Goal: Task Accomplishment & Management: Complete application form

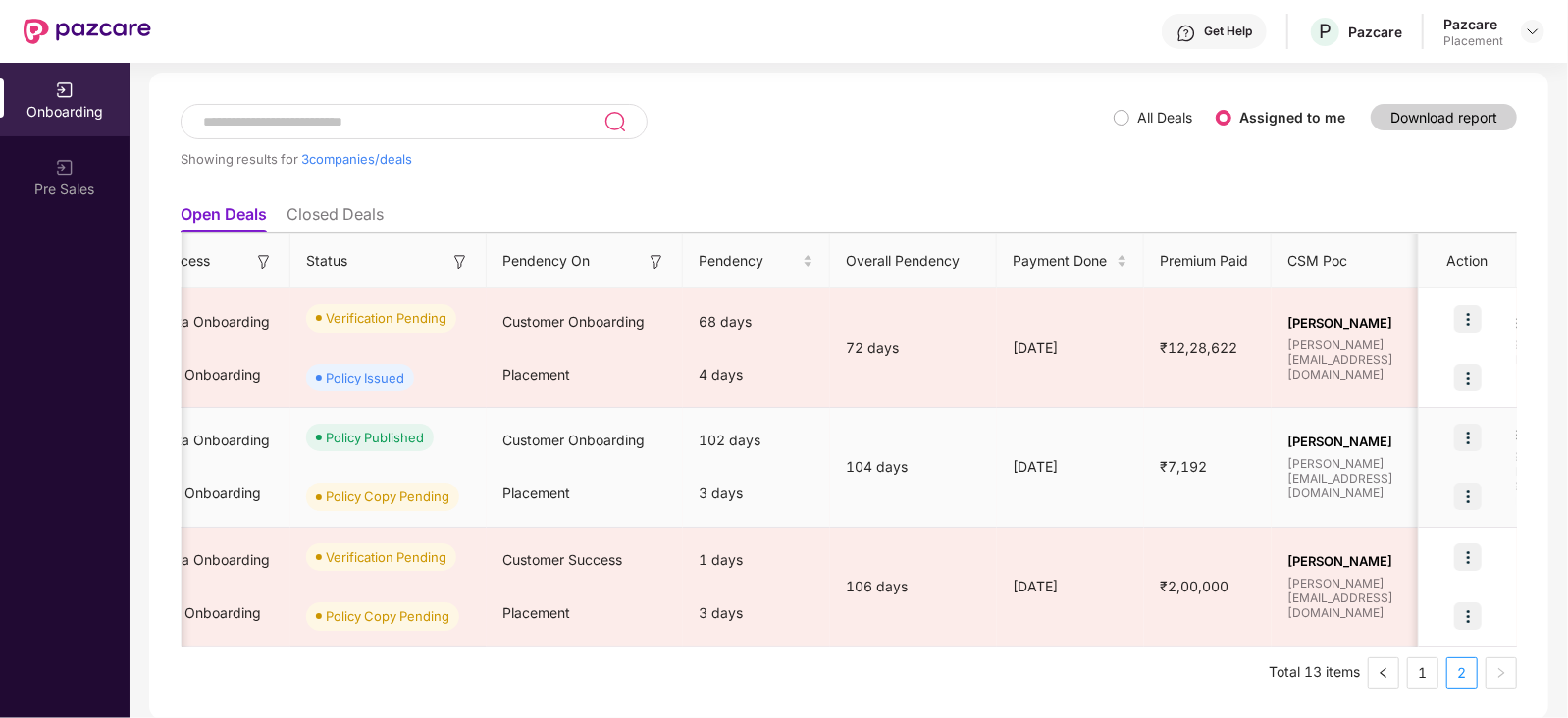
scroll to position [0, 517]
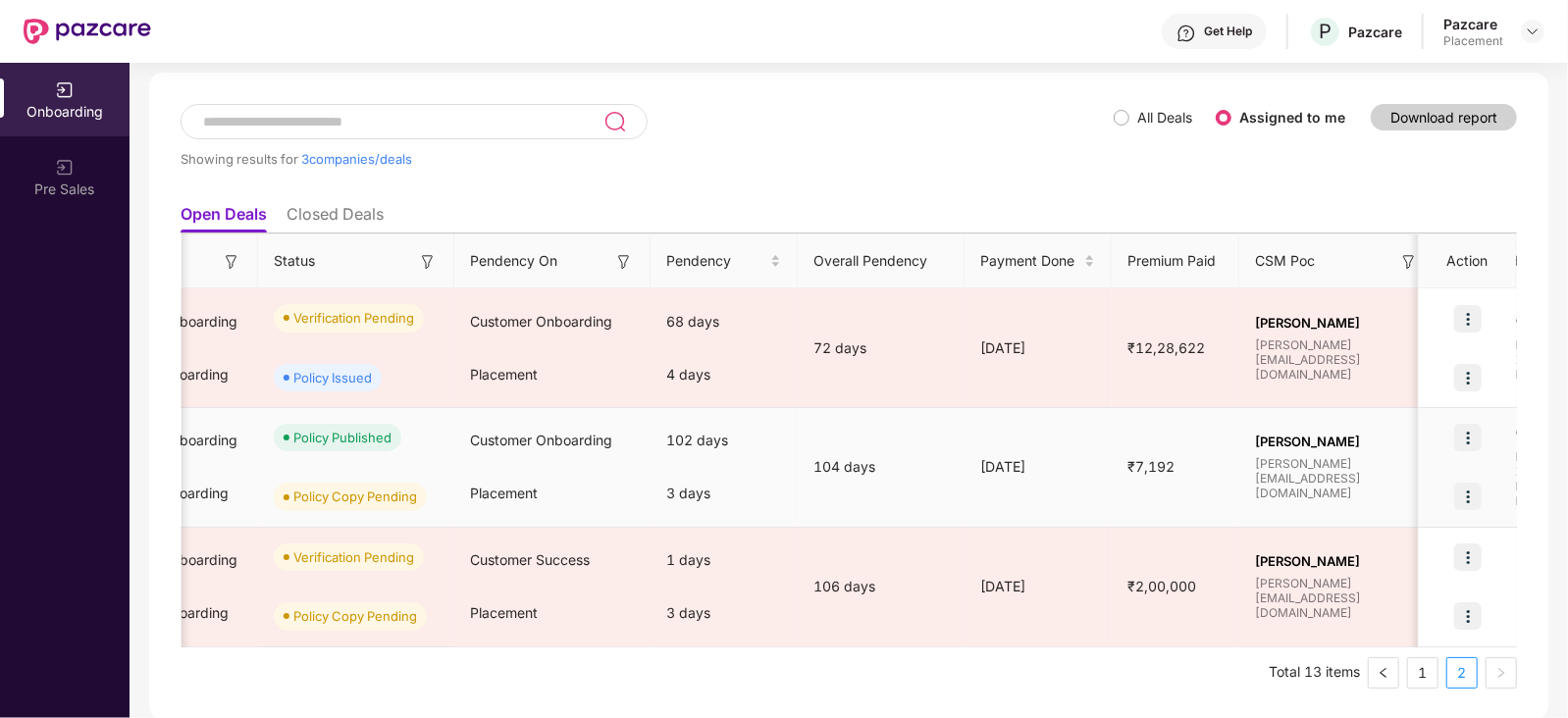
click at [1462, 488] on img at bounding box center [1468, 496] width 28 height 28
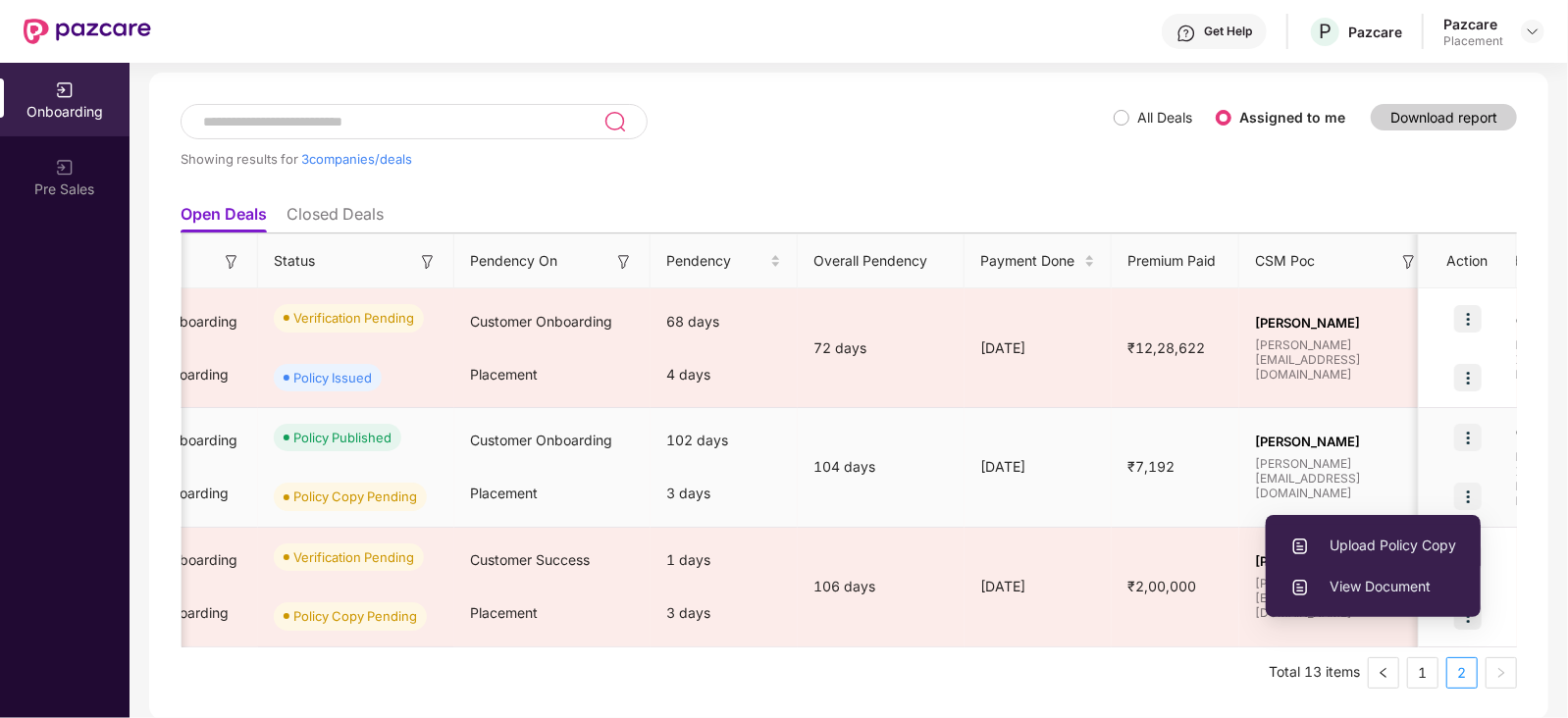
click at [1369, 539] on span "Upload Policy Copy" at bounding box center [1373, 546] width 166 height 22
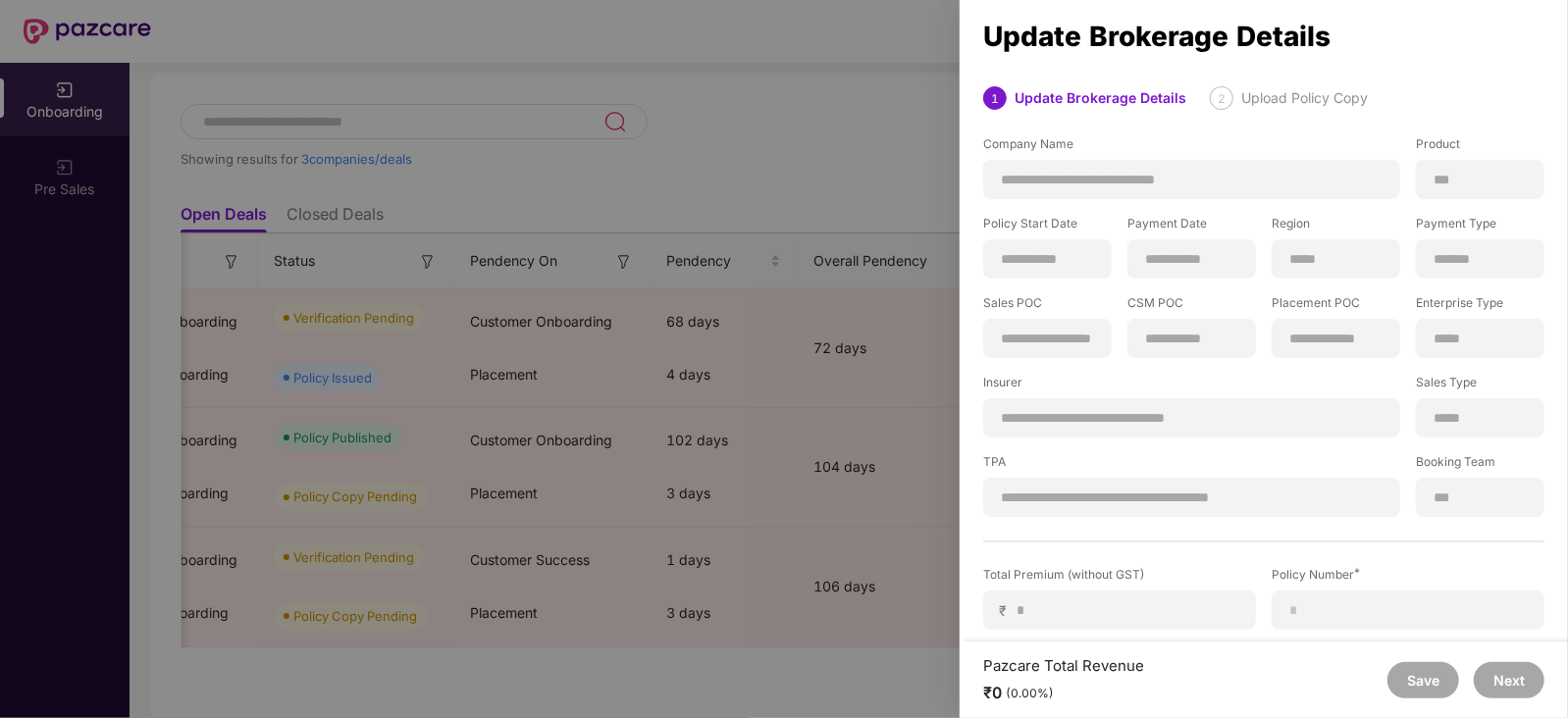
scroll to position [241, 0]
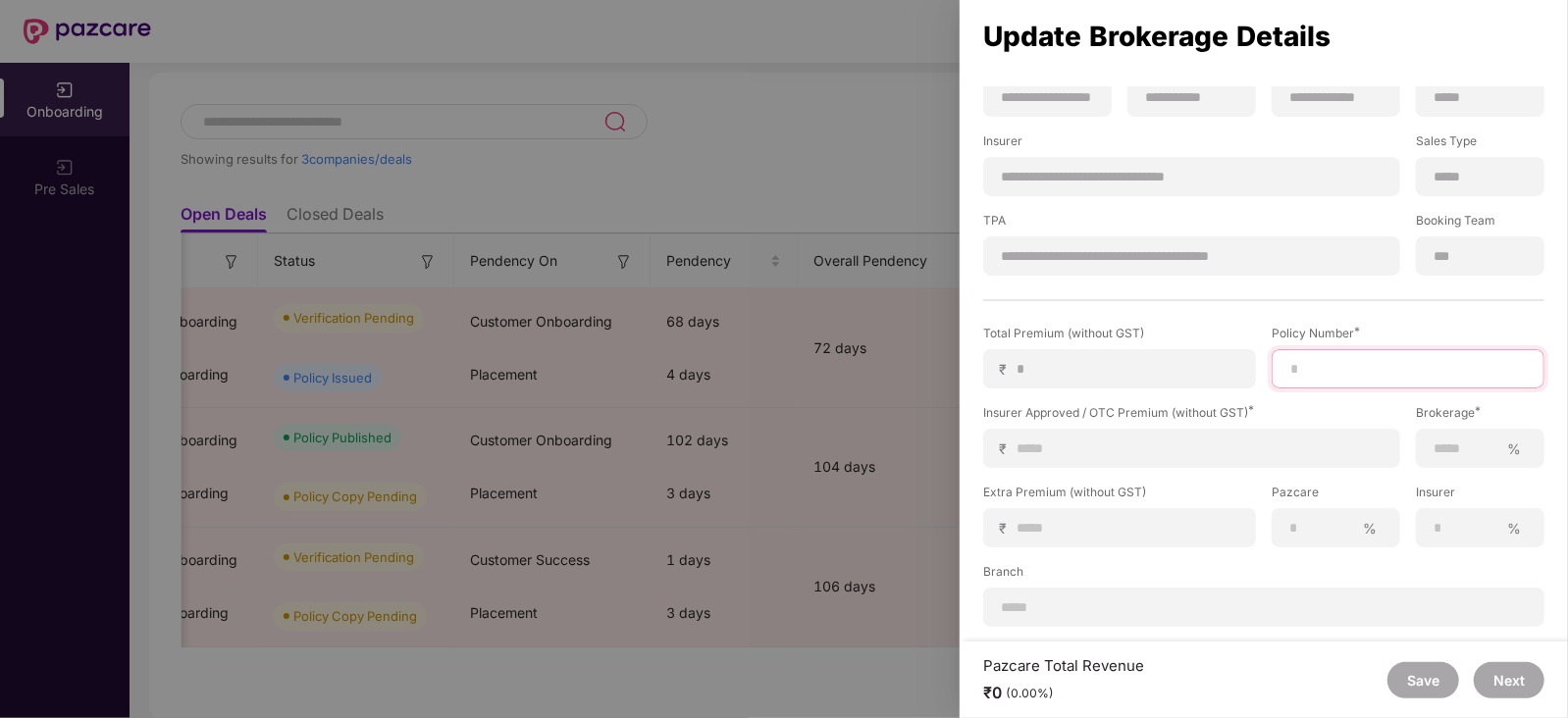
click at [1311, 375] on input at bounding box center [1408, 369] width 239 height 21
paste input "**********"
type input "**********"
click at [1073, 433] on div "₹" at bounding box center [1192, 448] width 417 height 40
click at [1064, 447] on input at bounding box center [1200, 448] width 368 height 21
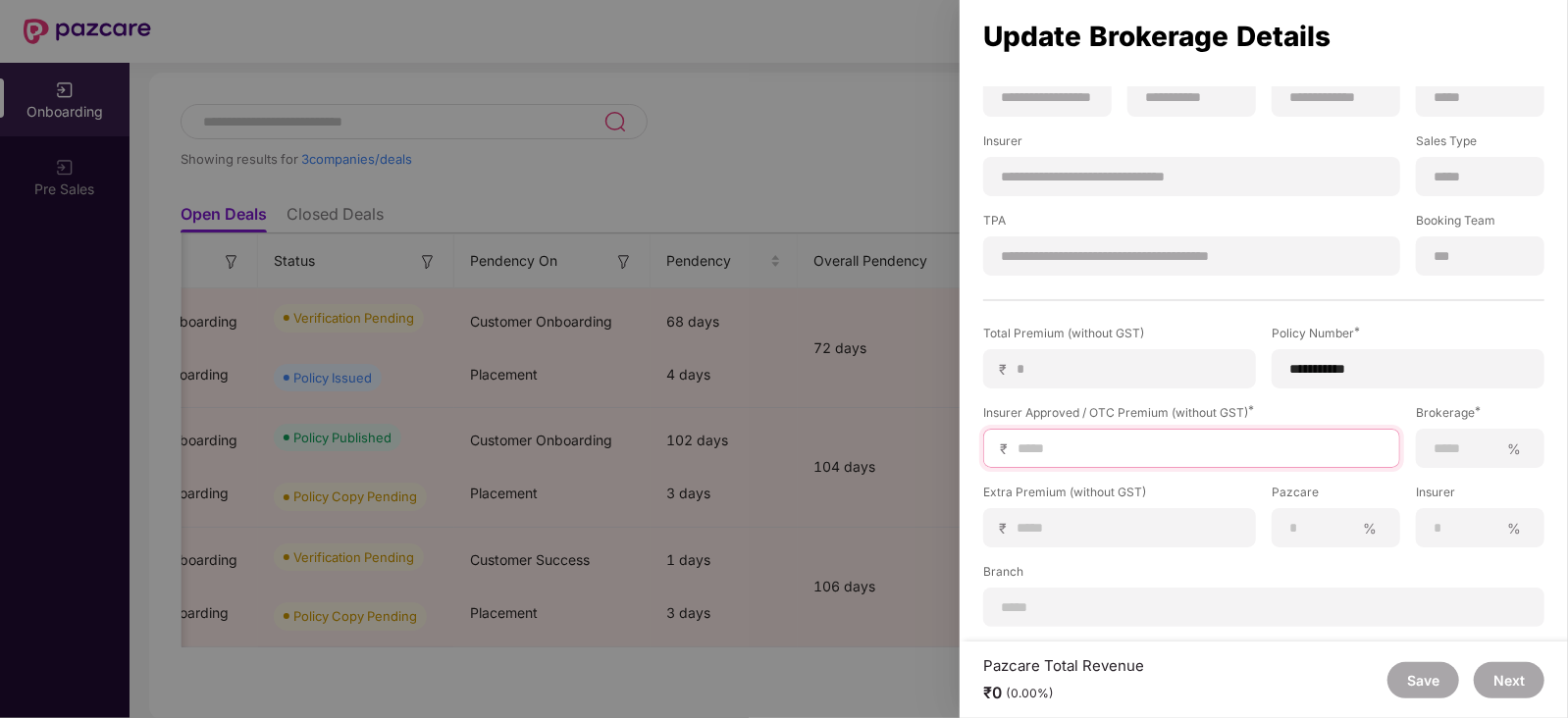
type input "*"
type input "**"
type input "***"
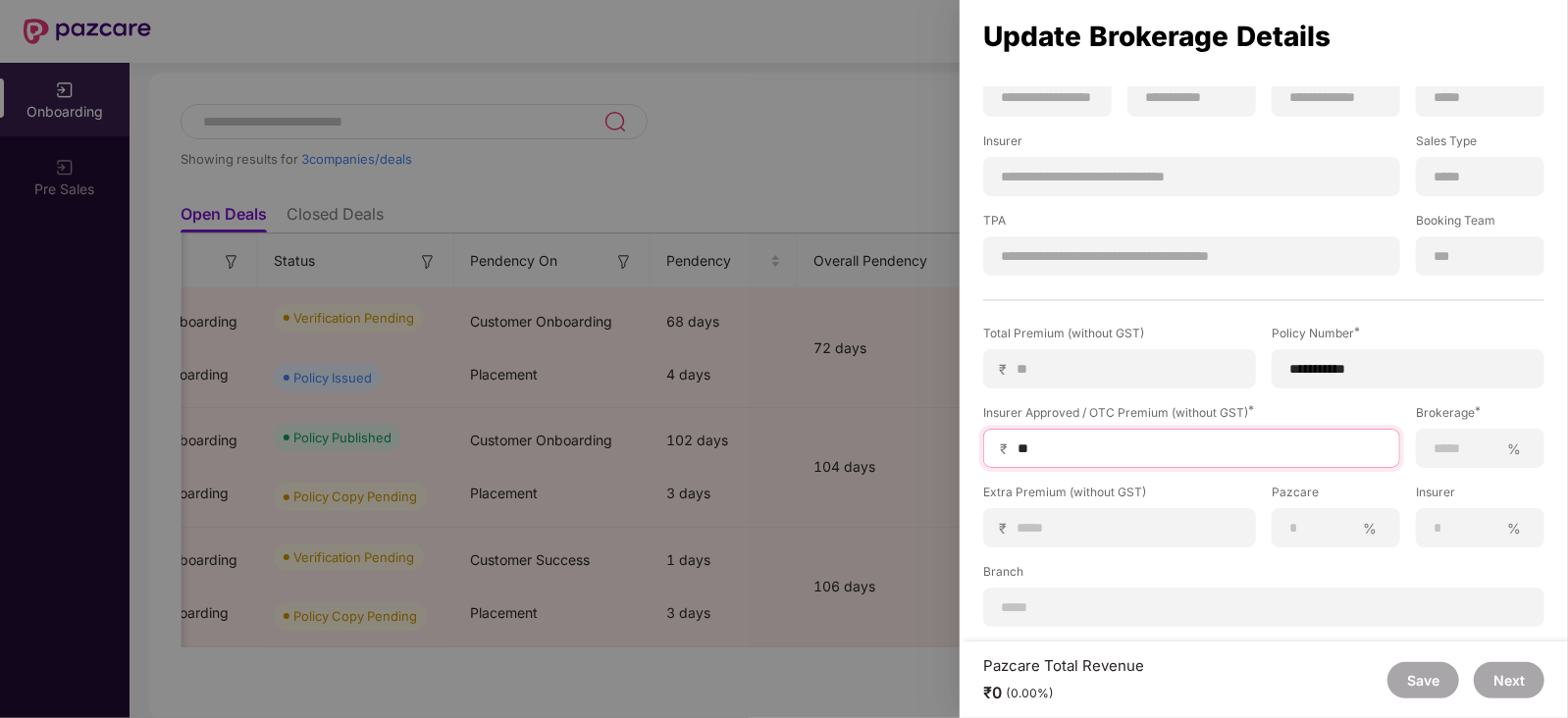
type input "***"
type input "****"
click at [1095, 522] on input at bounding box center [1128, 528] width 224 height 21
click at [1466, 446] on input at bounding box center [1465, 448] width 65 height 21
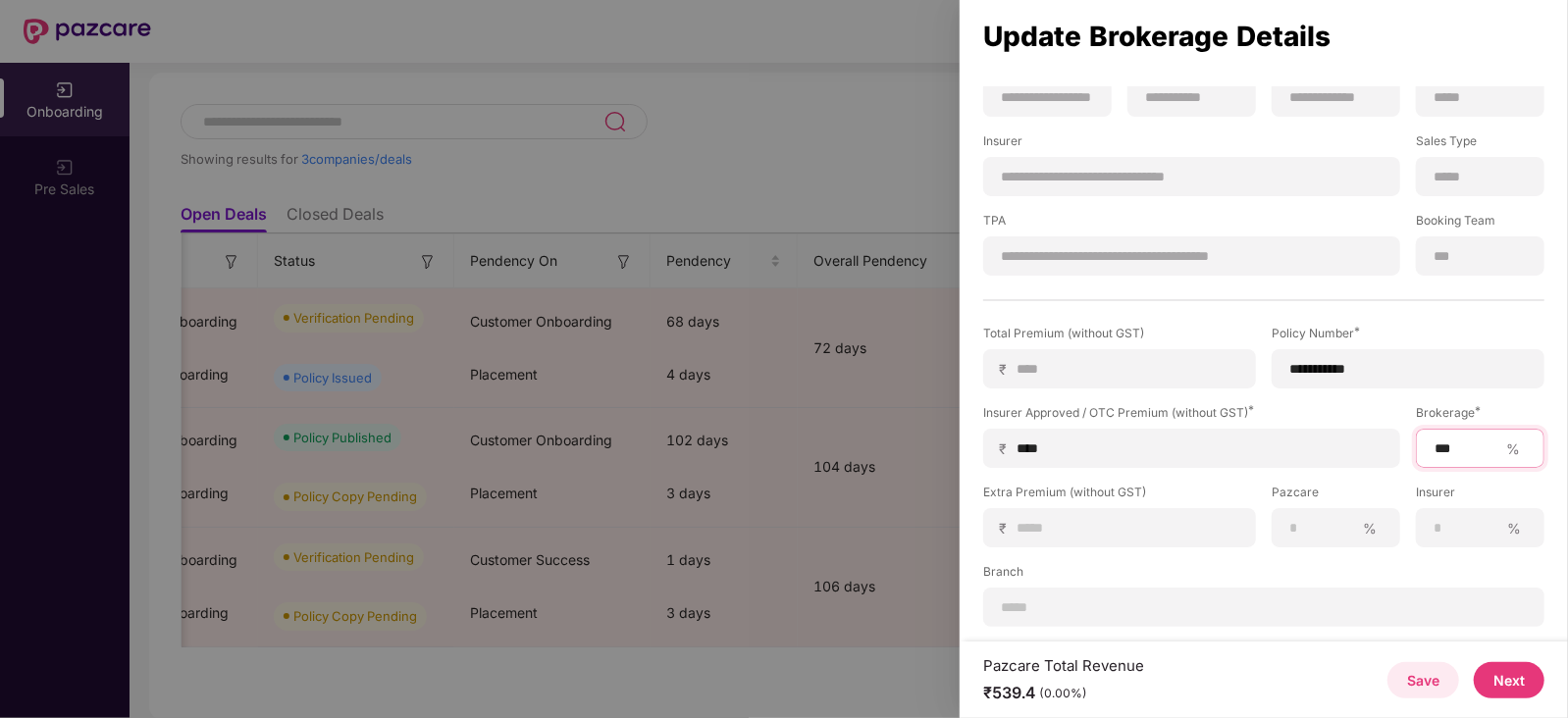
type input "***"
click at [1511, 689] on button "Next" at bounding box center [1509, 679] width 70 height 37
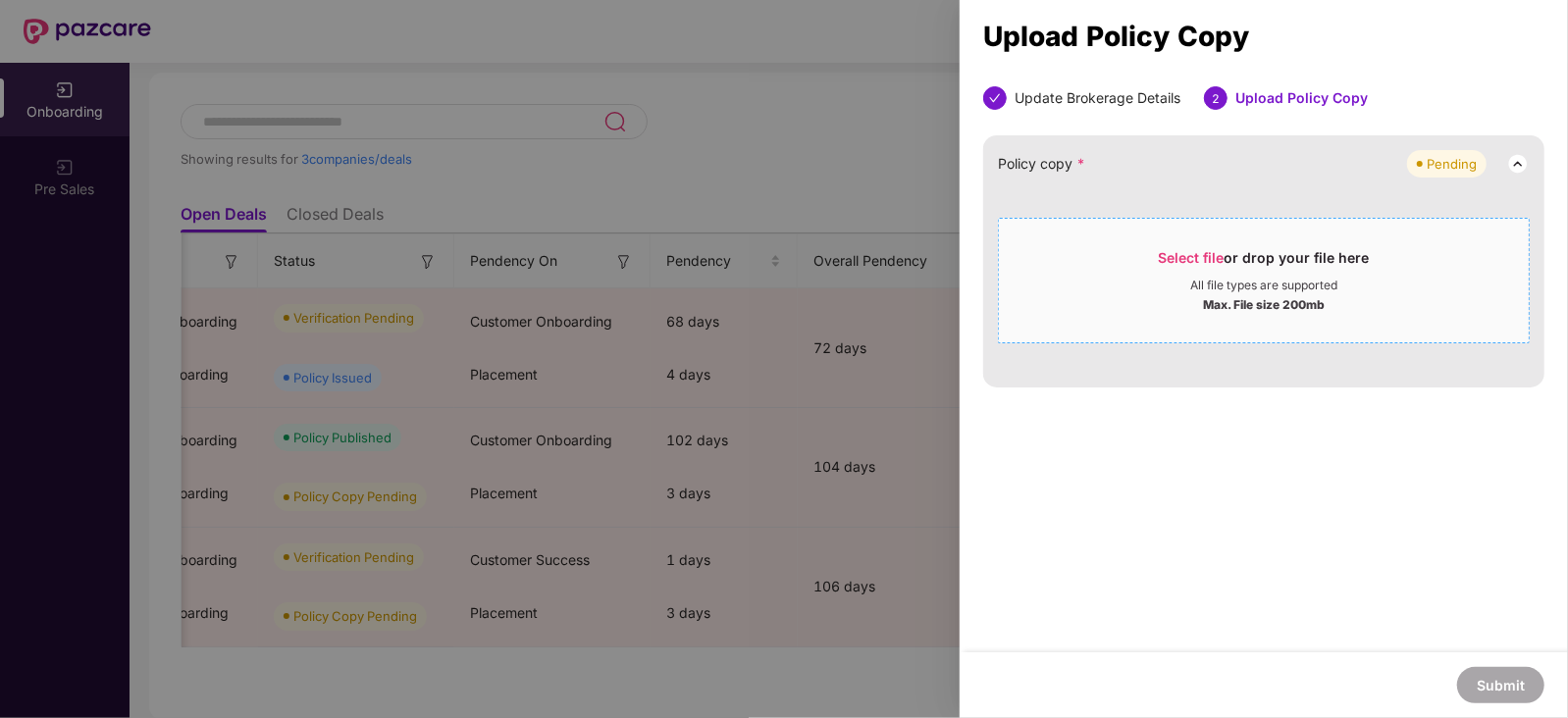
click at [1183, 254] on span "Select file" at bounding box center [1191, 257] width 65 height 17
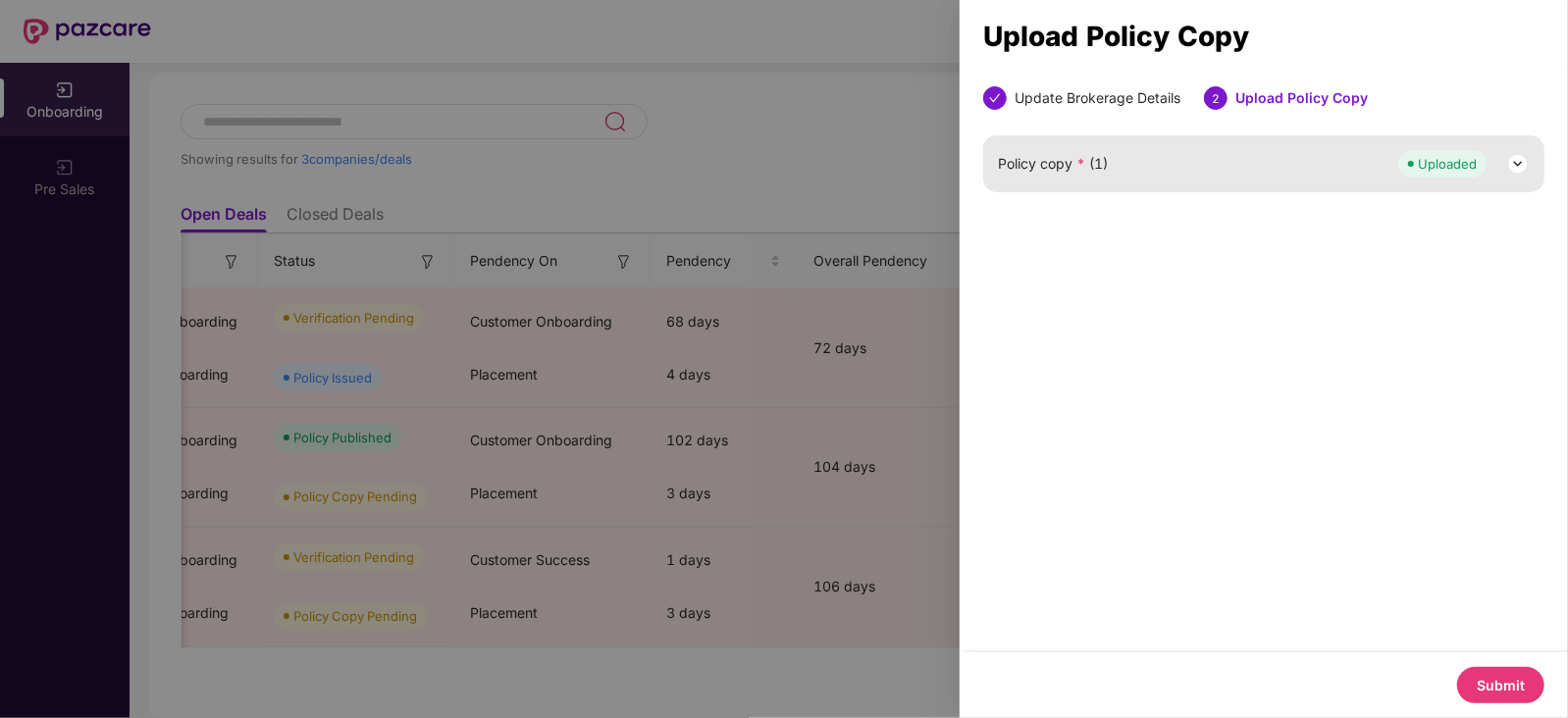
click at [1511, 687] on button "Submit" at bounding box center [1501, 684] width 87 height 37
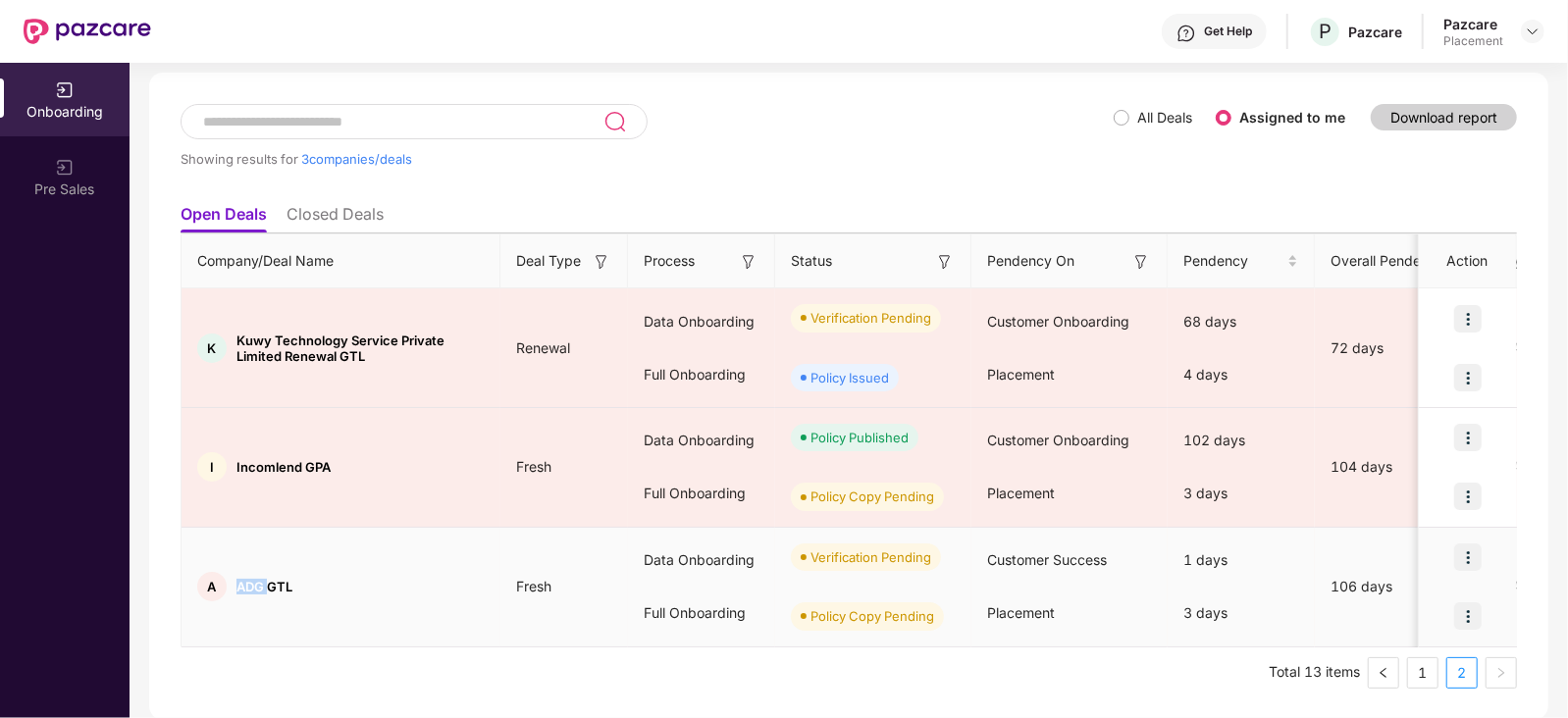
drag, startPoint x: 233, startPoint y: 588, endPoint x: 266, endPoint y: 581, distance: 33.7
click at [266, 581] on div "A ADG GTL" at bounding box center [340, 586] width 319 height 30
copy span "ADG"
click at [1469, 619] on img at bounding box center [1468, 616] width 28 height 28
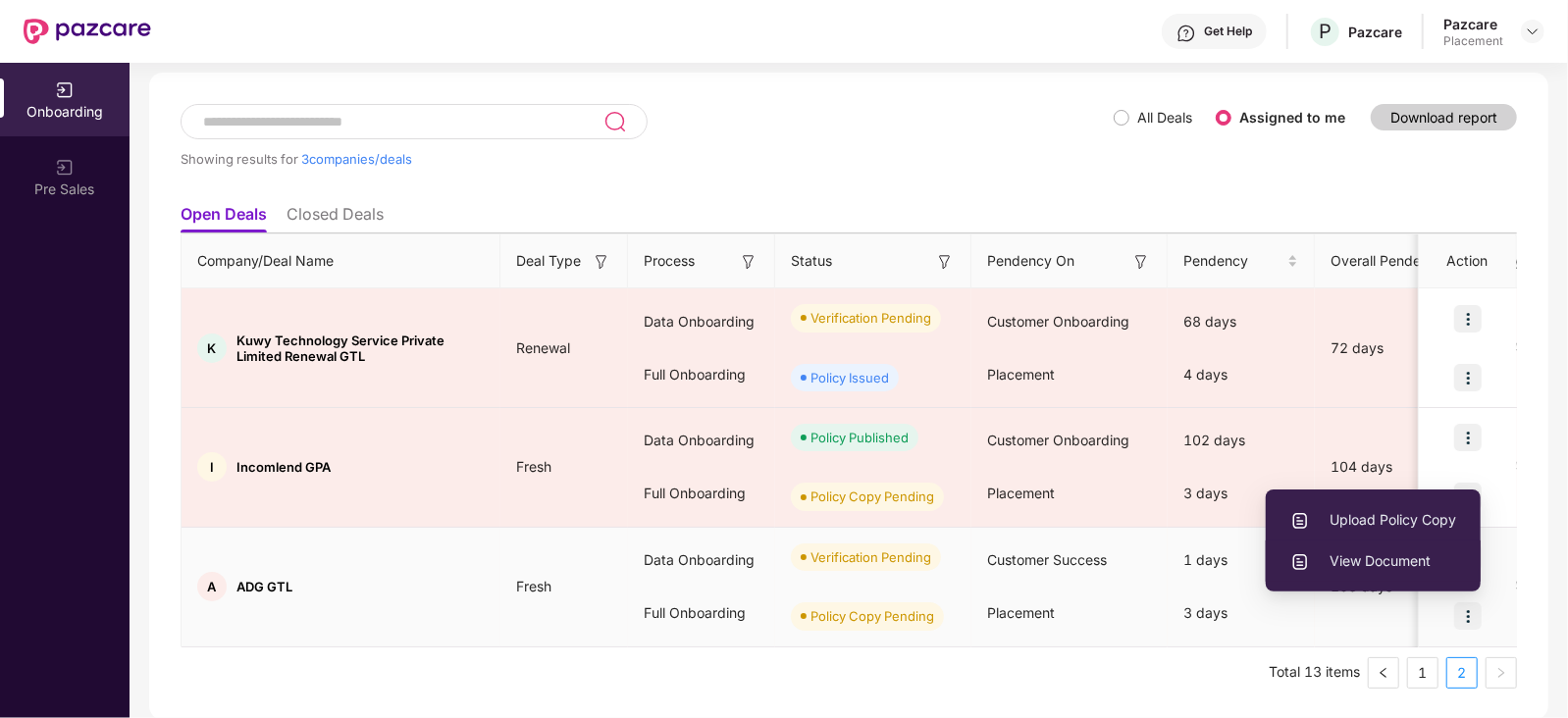
click at [1395, 557] on span "View Document" at bounding box center [1373, 561] width 166 height 22
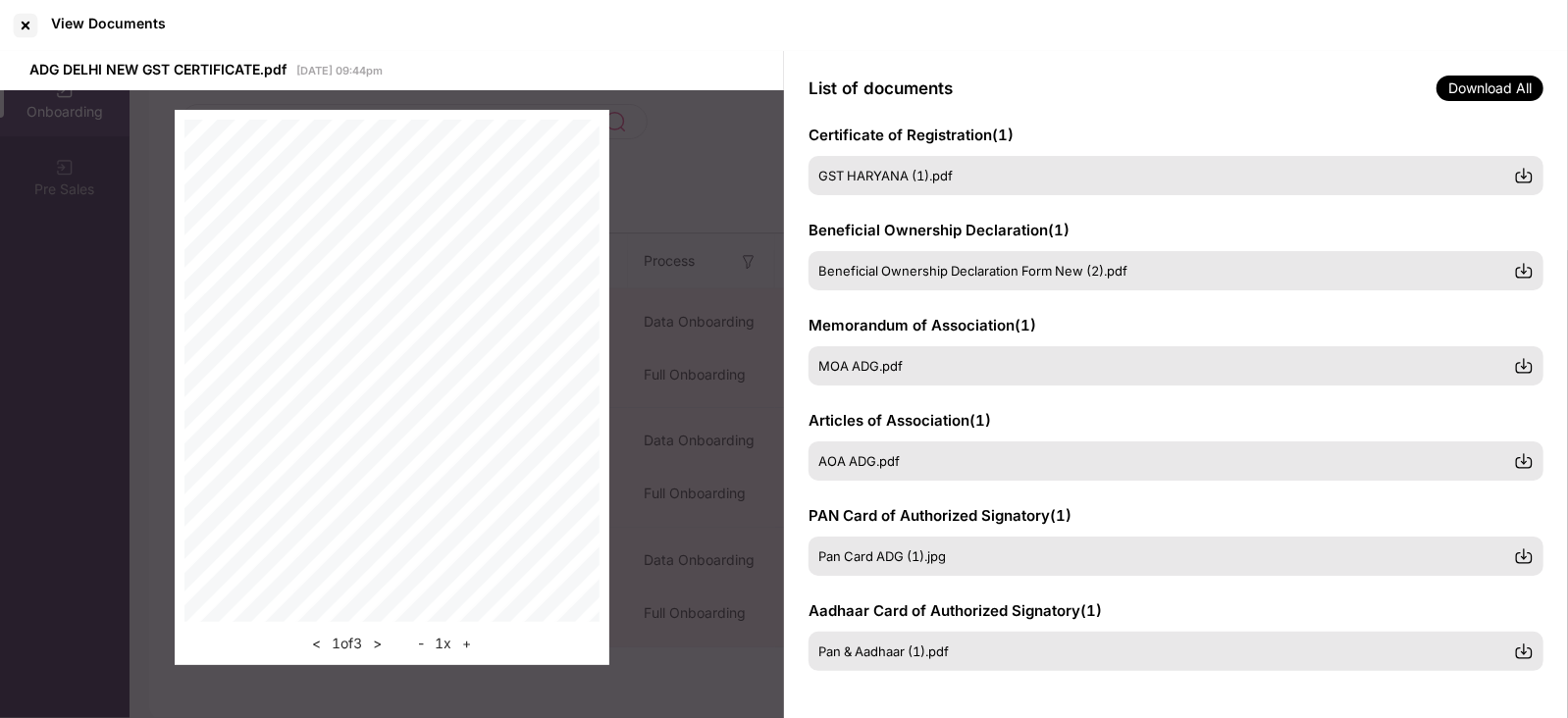
scroll to position [311, 0]
click at [23, 24] on div at bounding box center [26, 26] width 32 height 32
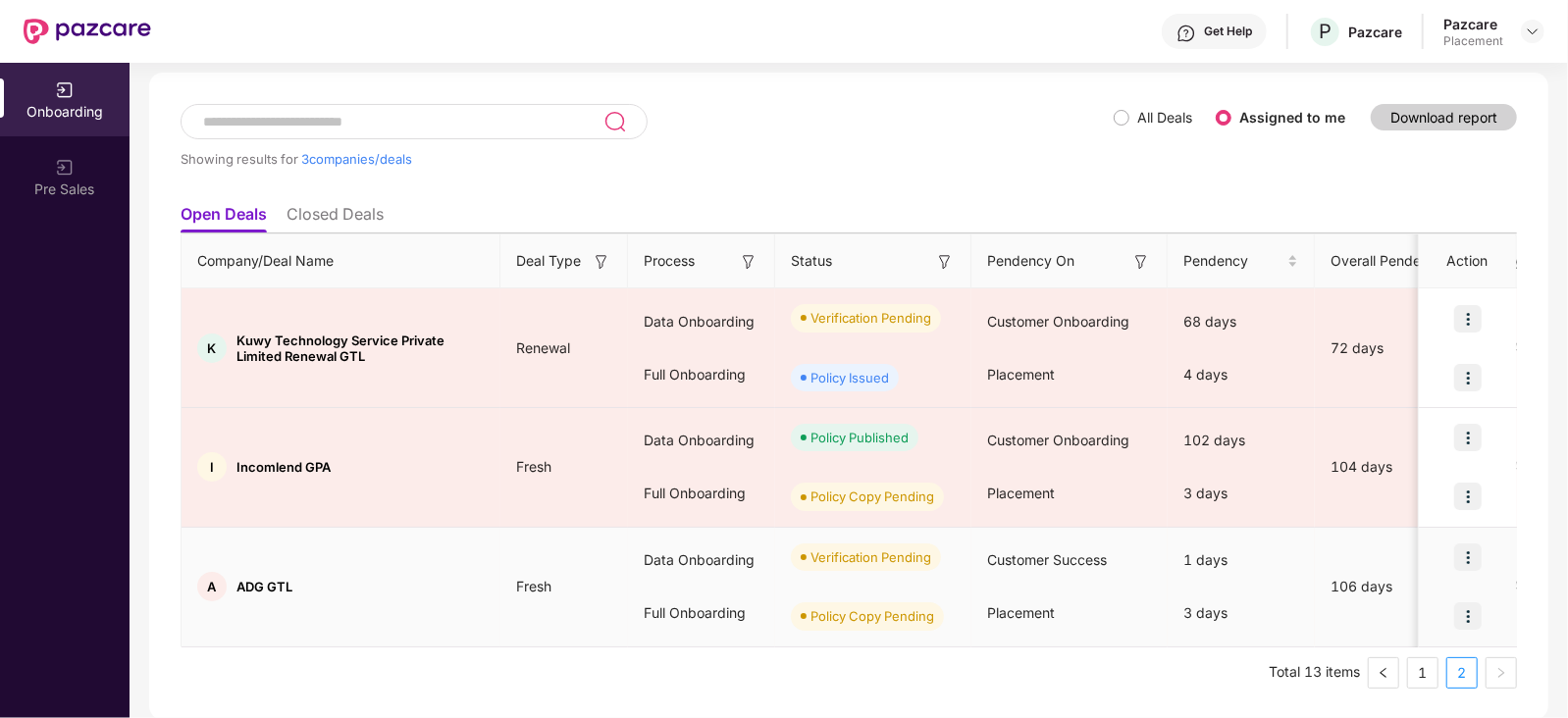
click at [1470, 554] on img at bounding box center [1468, 557] width 28 height 28
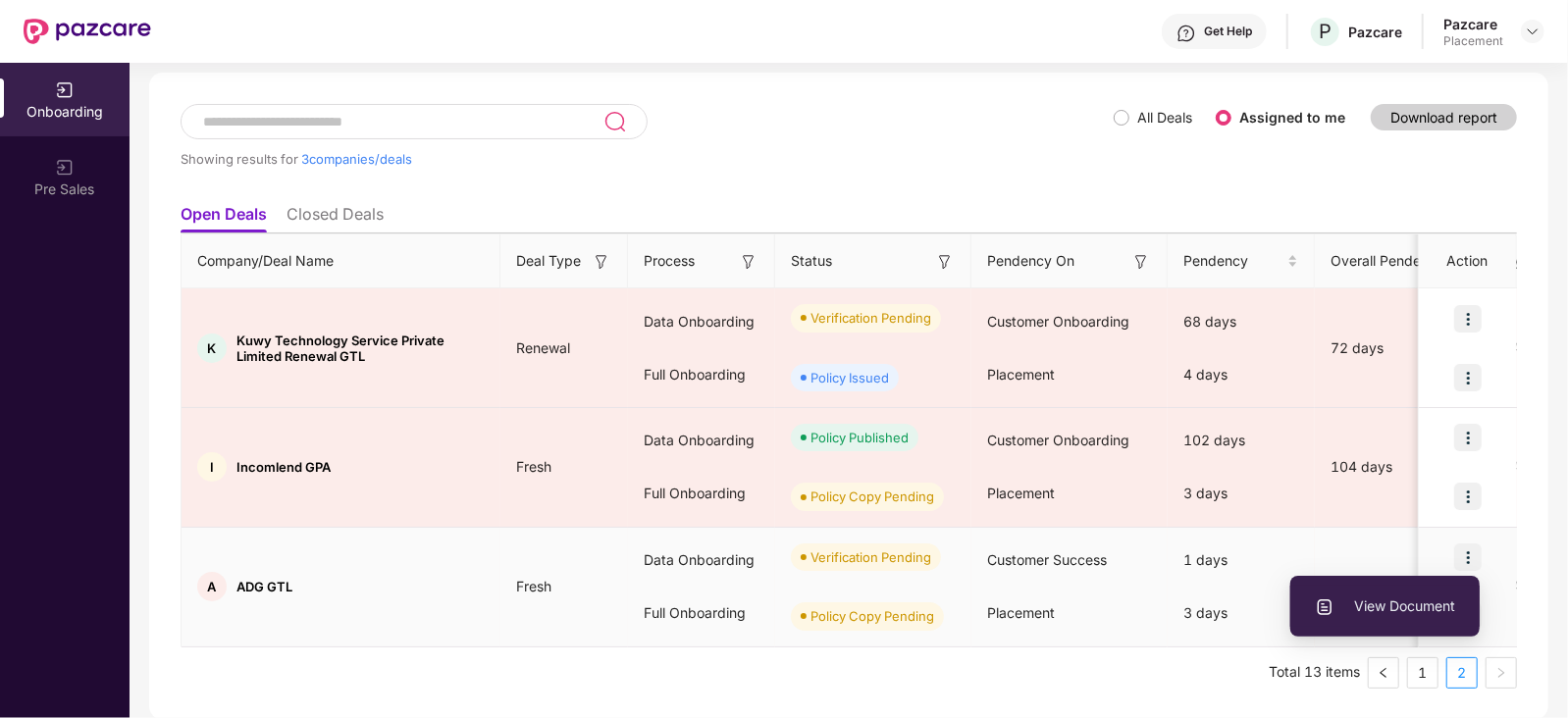
click at [1417, 600] on span "View Document" at bounding box center [1385, 606] width 140 height 22
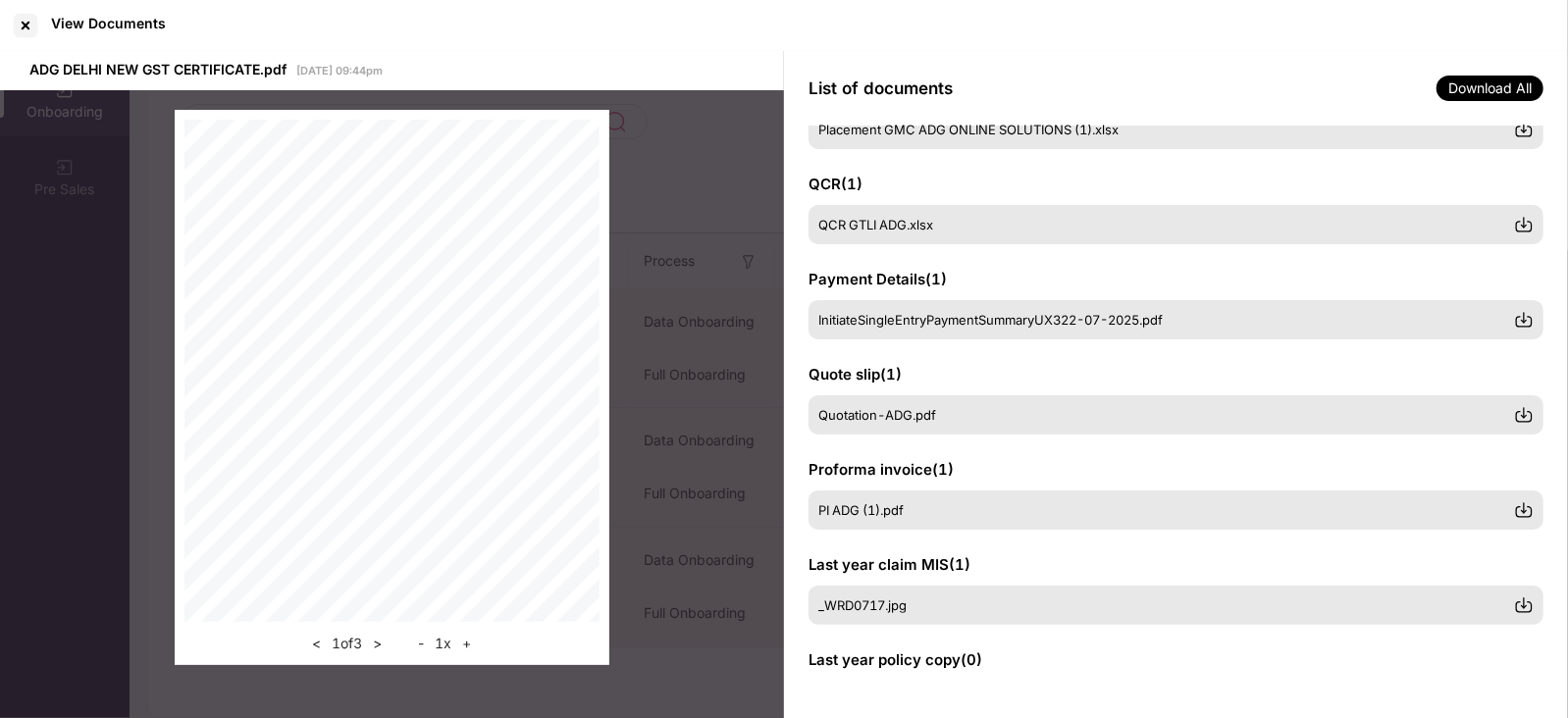
scroll to position [0, 0]
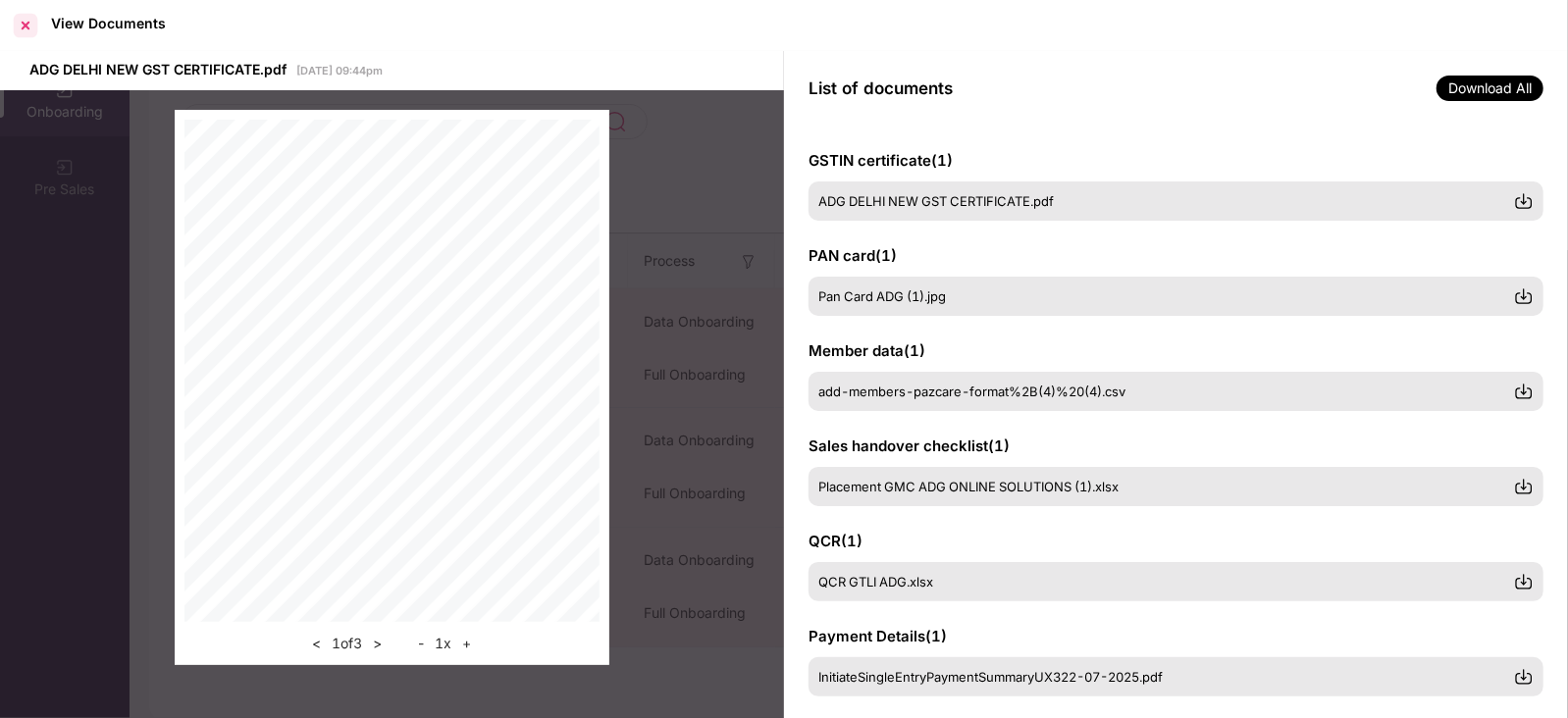
click at [25, 20] on div at bounding box center [26, 26] width 32 height 32
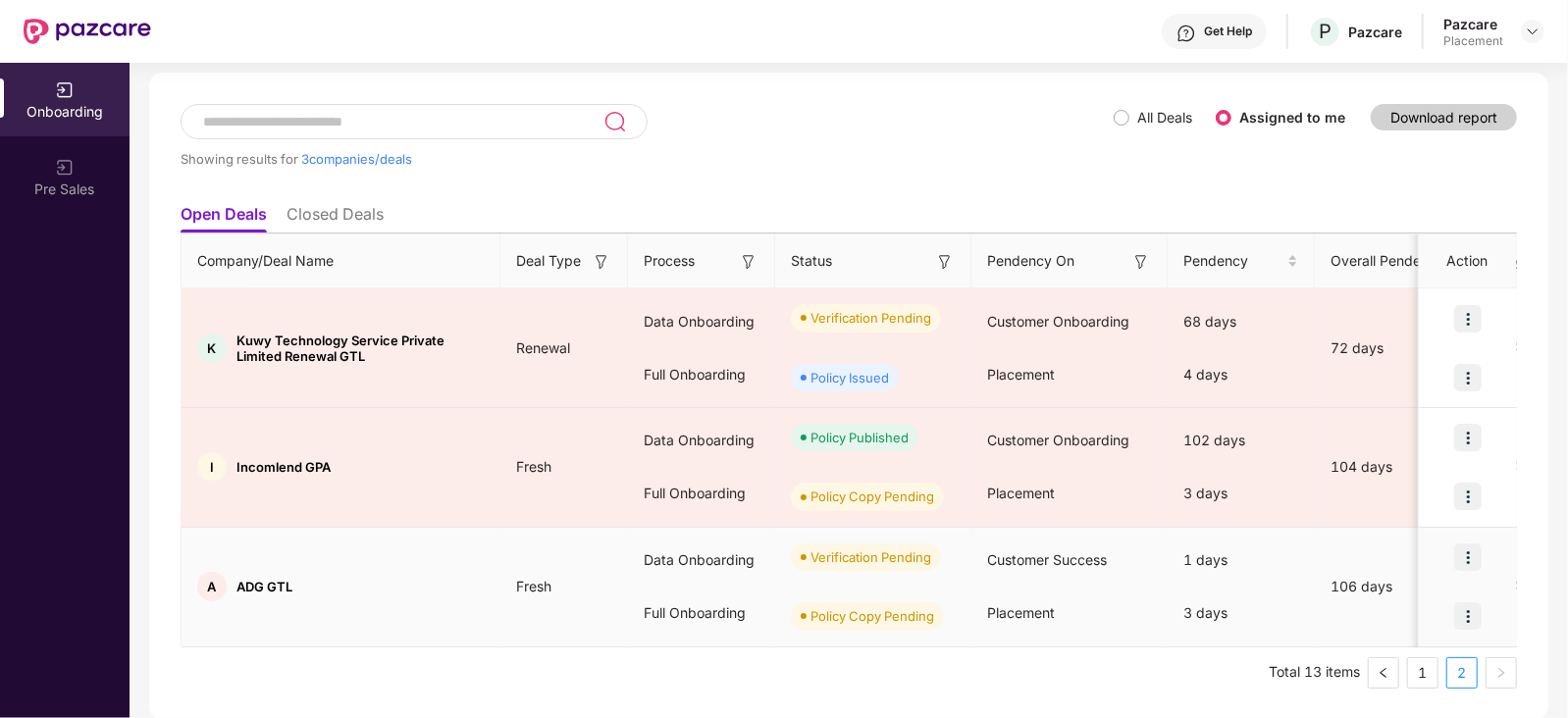
click at [1462, 616] on img at bounding box center [1468, 616] width 28 height 28
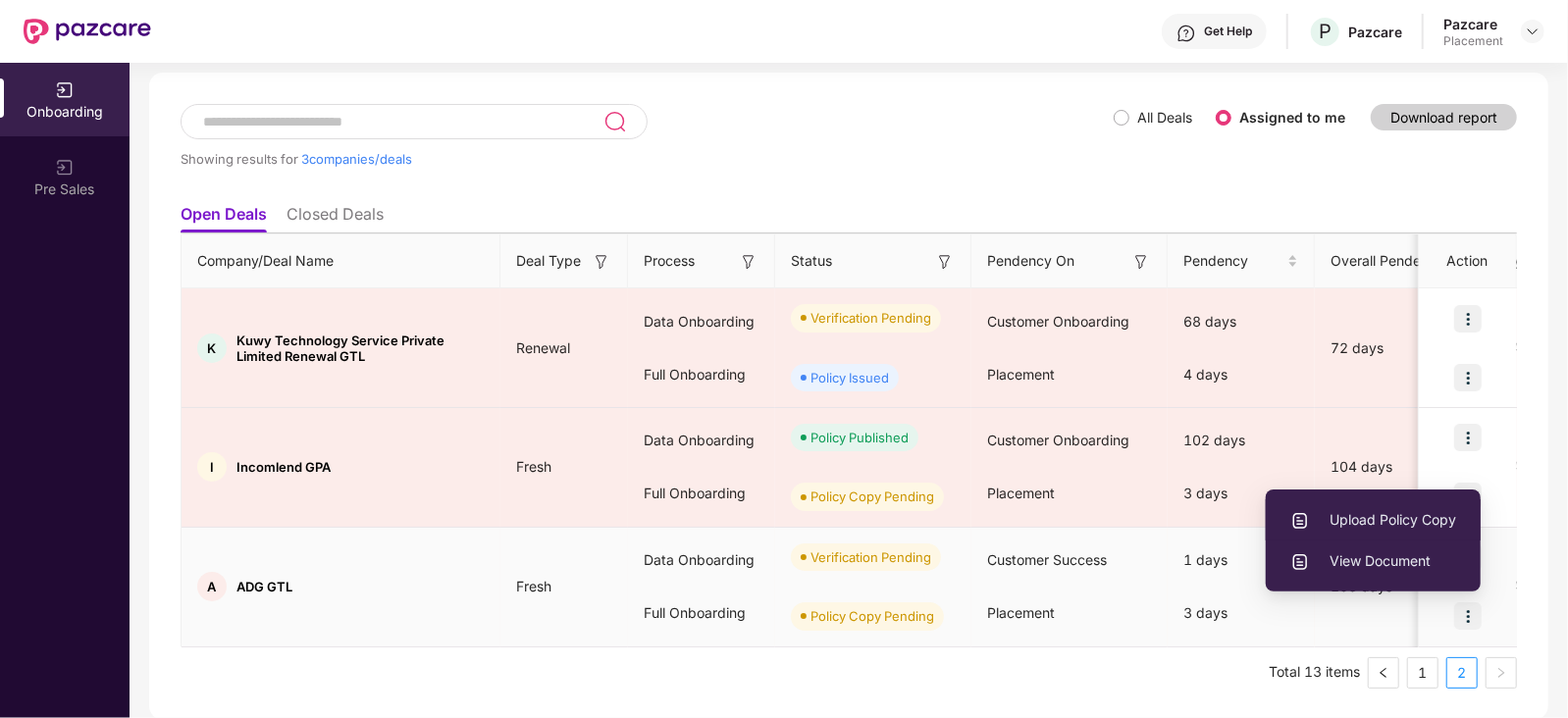
click at [1350, 526] on span "Upload Policy Copy" at bounding box center [1373, 520] width 166 height 22
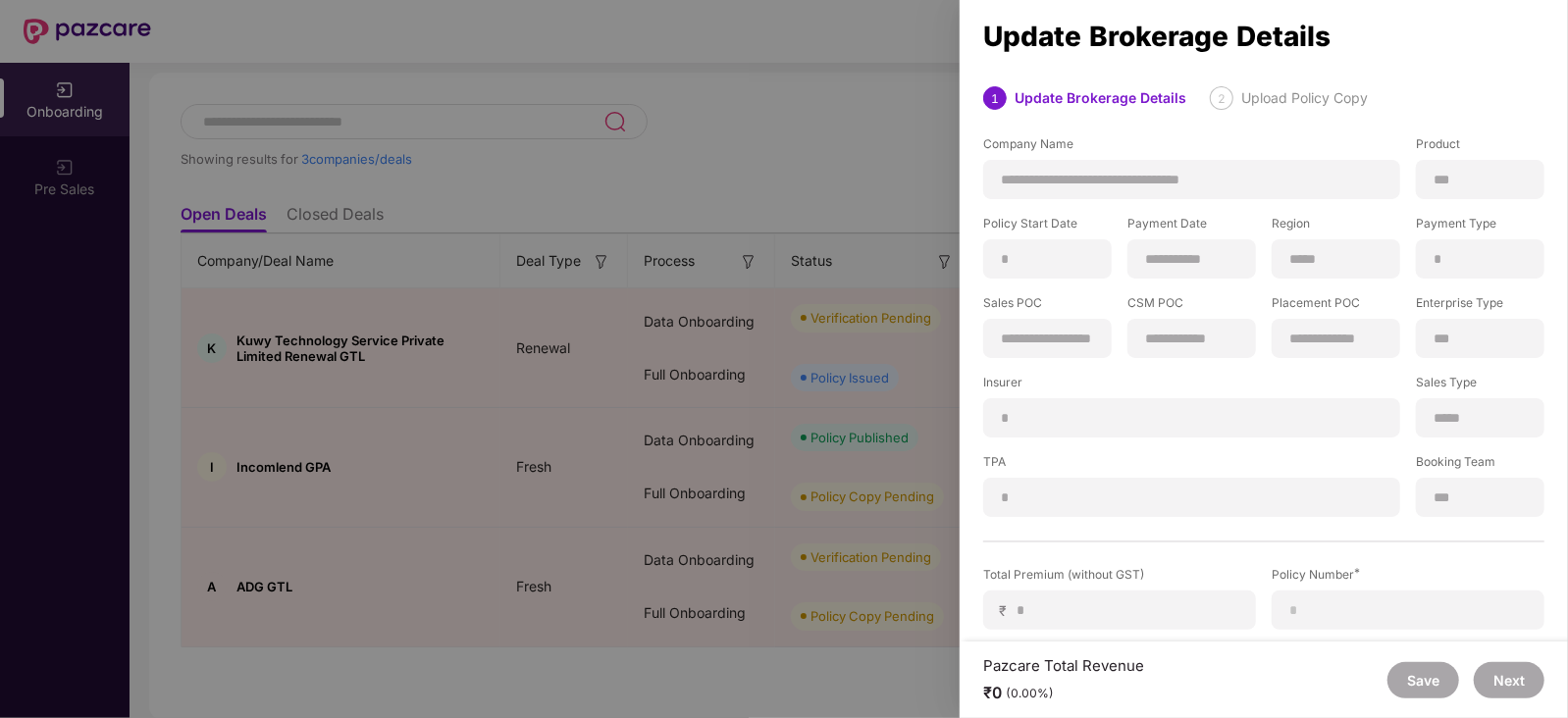
scroll to position [241, 0]
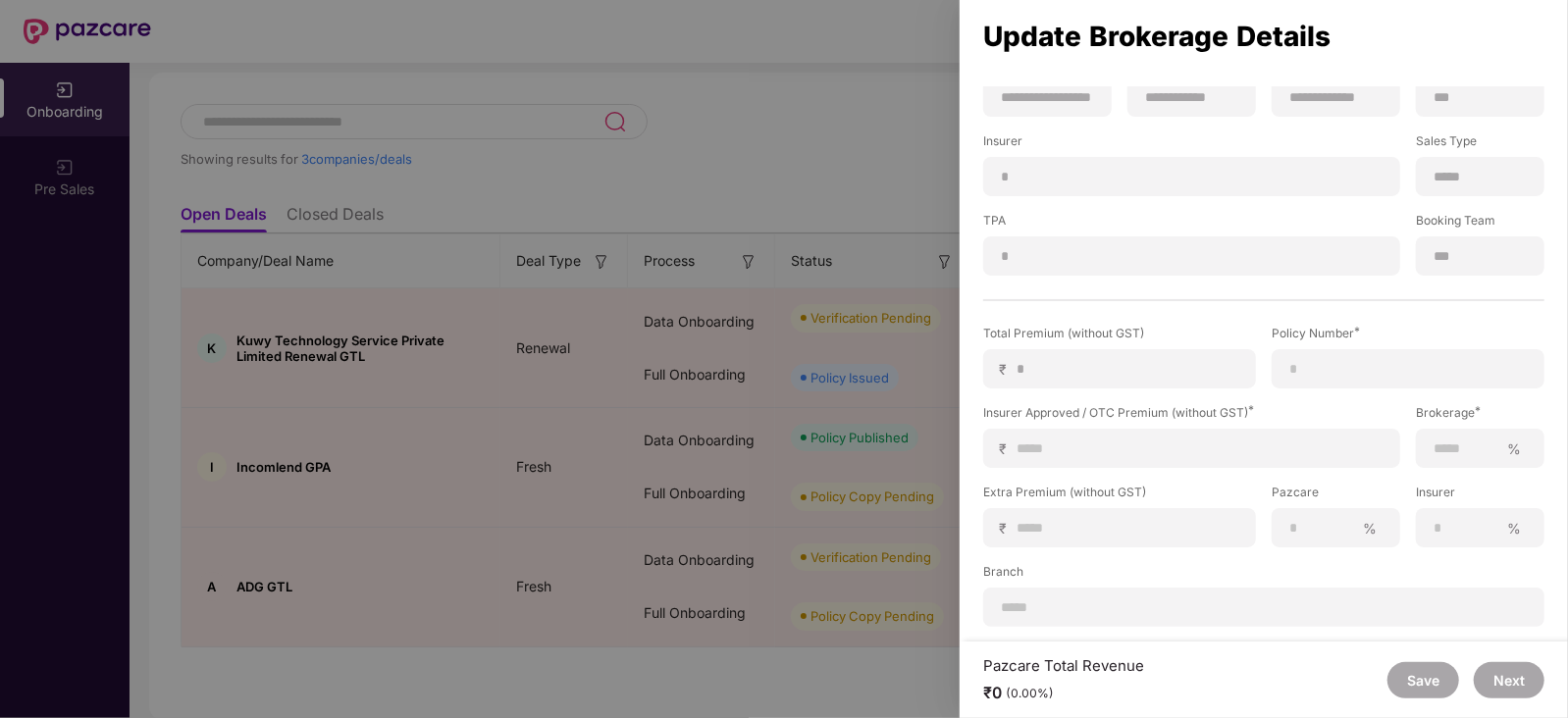
click at [624, 527] on div at bounding box center [784, 359] width 1568 height 718
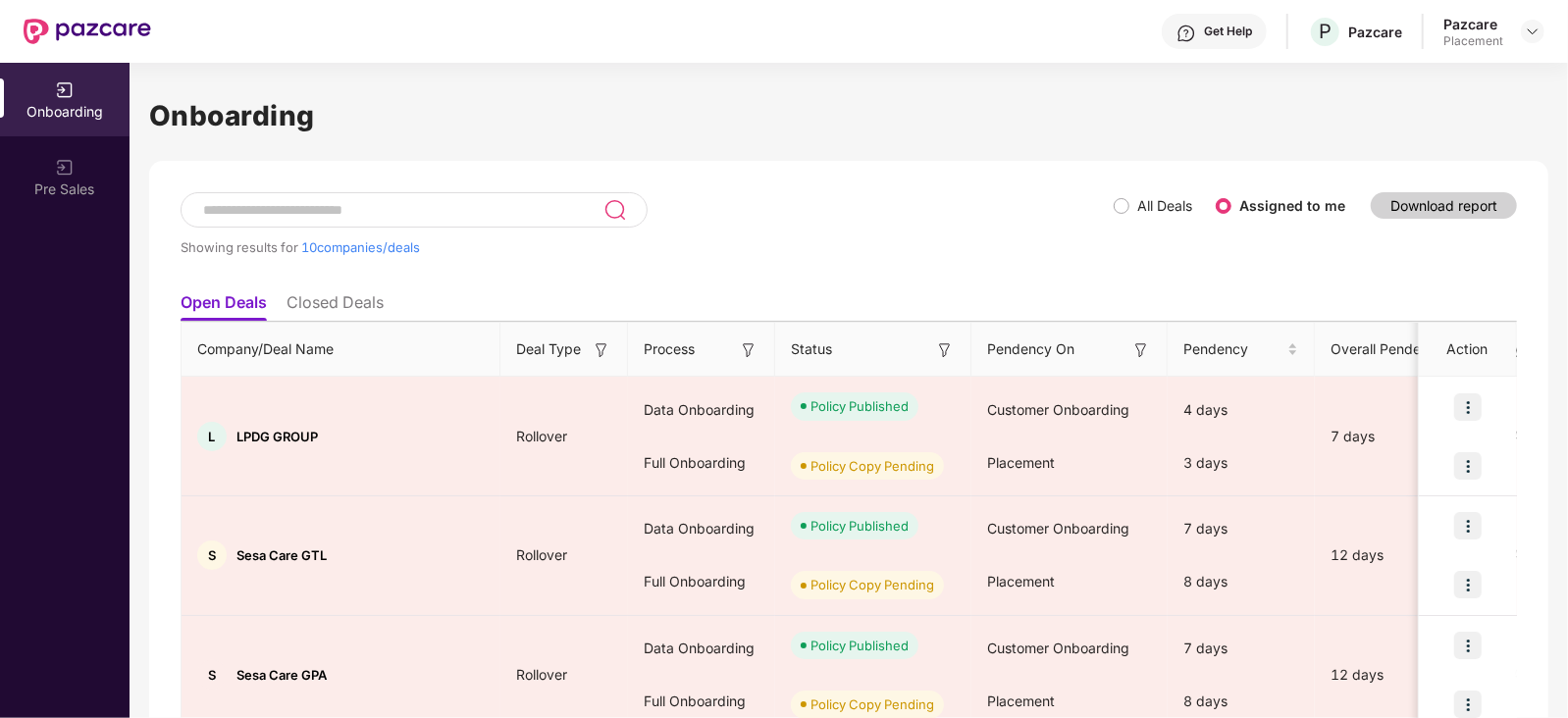
scroll to position [923, 0]
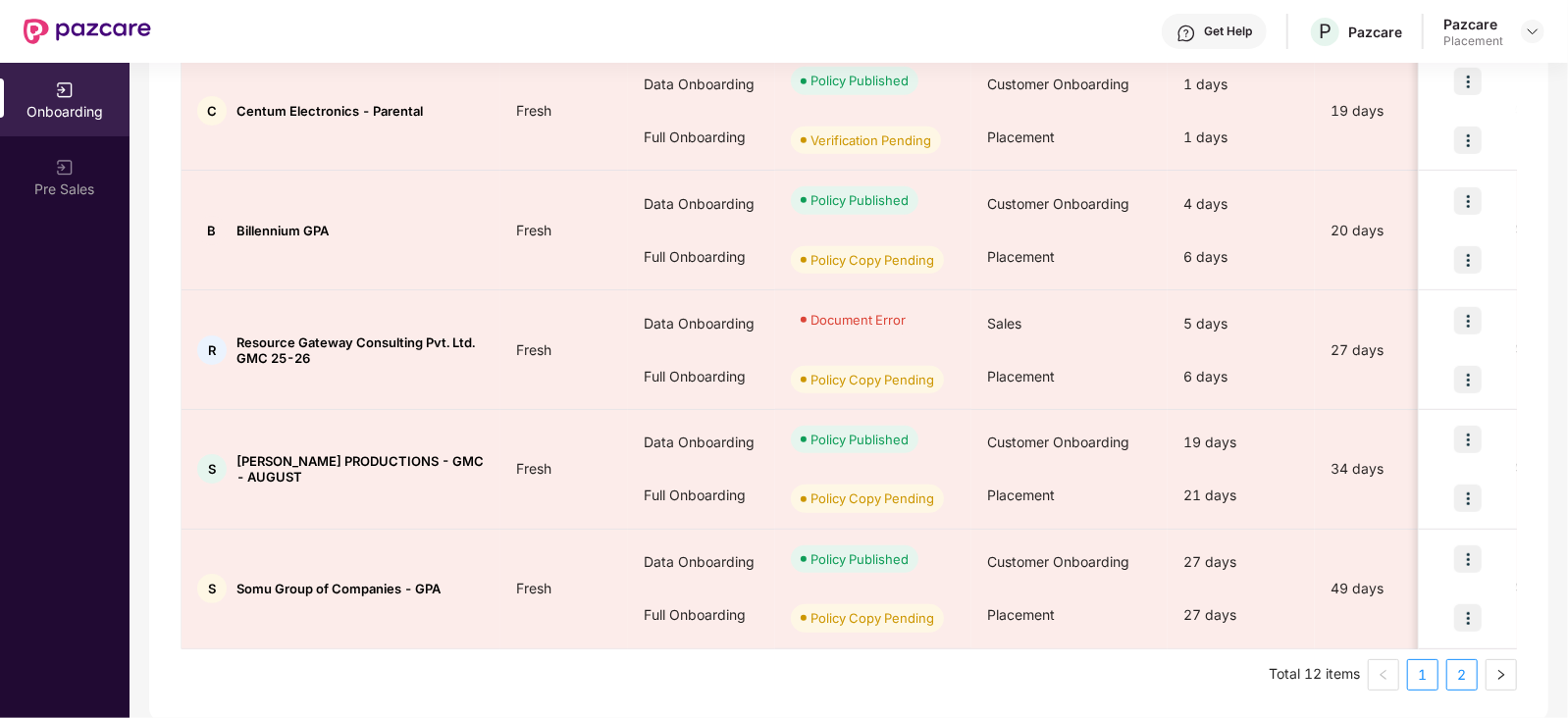
click at [1461, 678] on link "2" at bounding box center [1462, 674] width 30 height 30
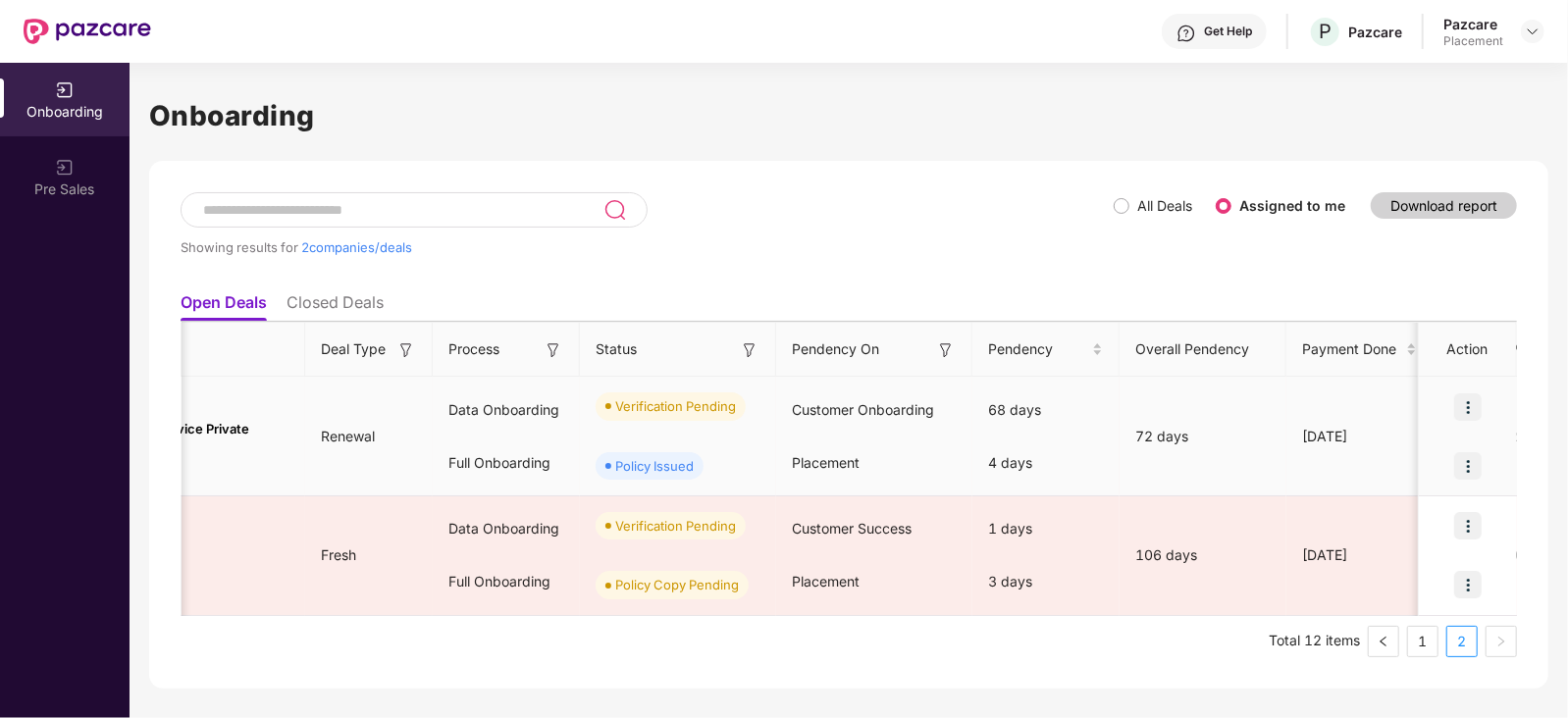
scroll to position [0, 0]
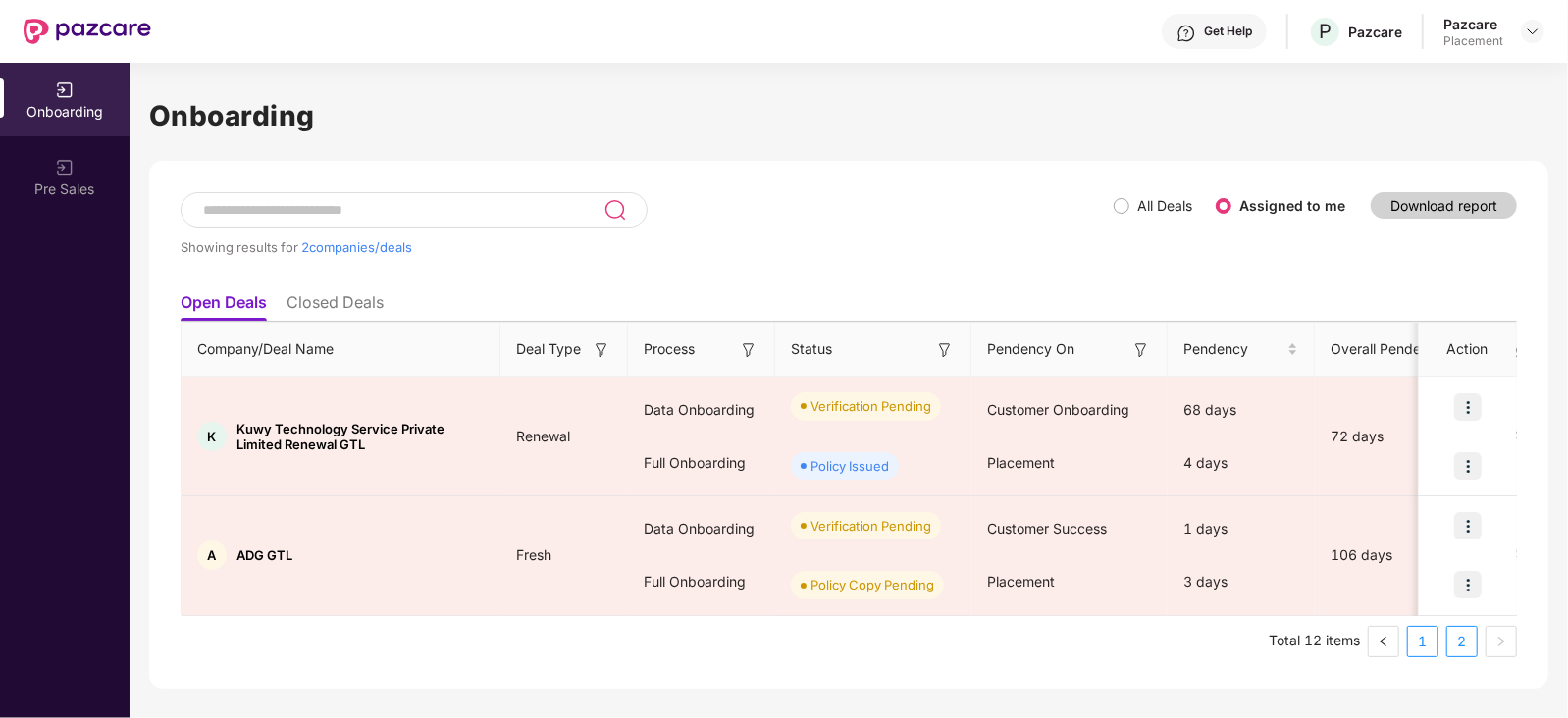
click at [1423, 643] on link "1" at bounding box center [1423, 642] width 30 height 30
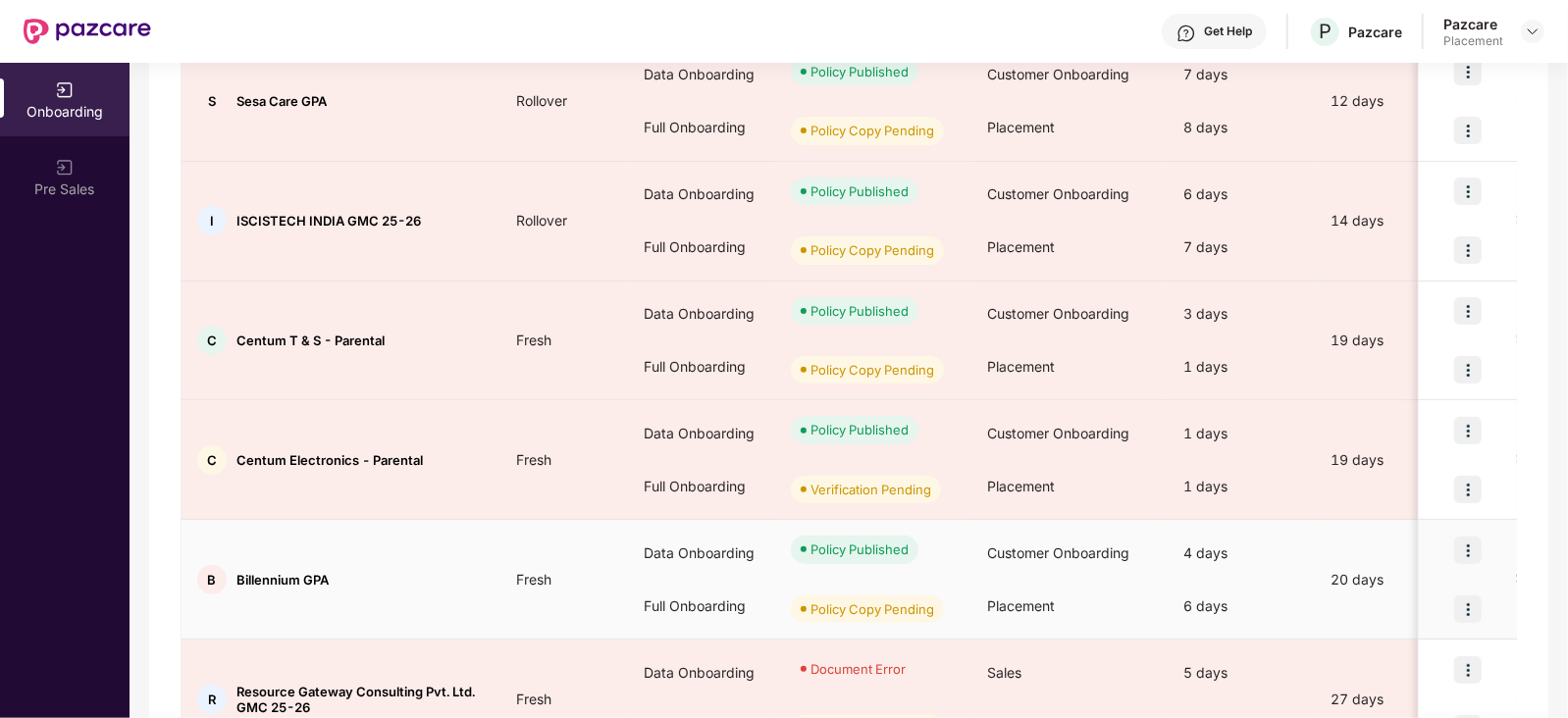
scroll to position [923, 0]
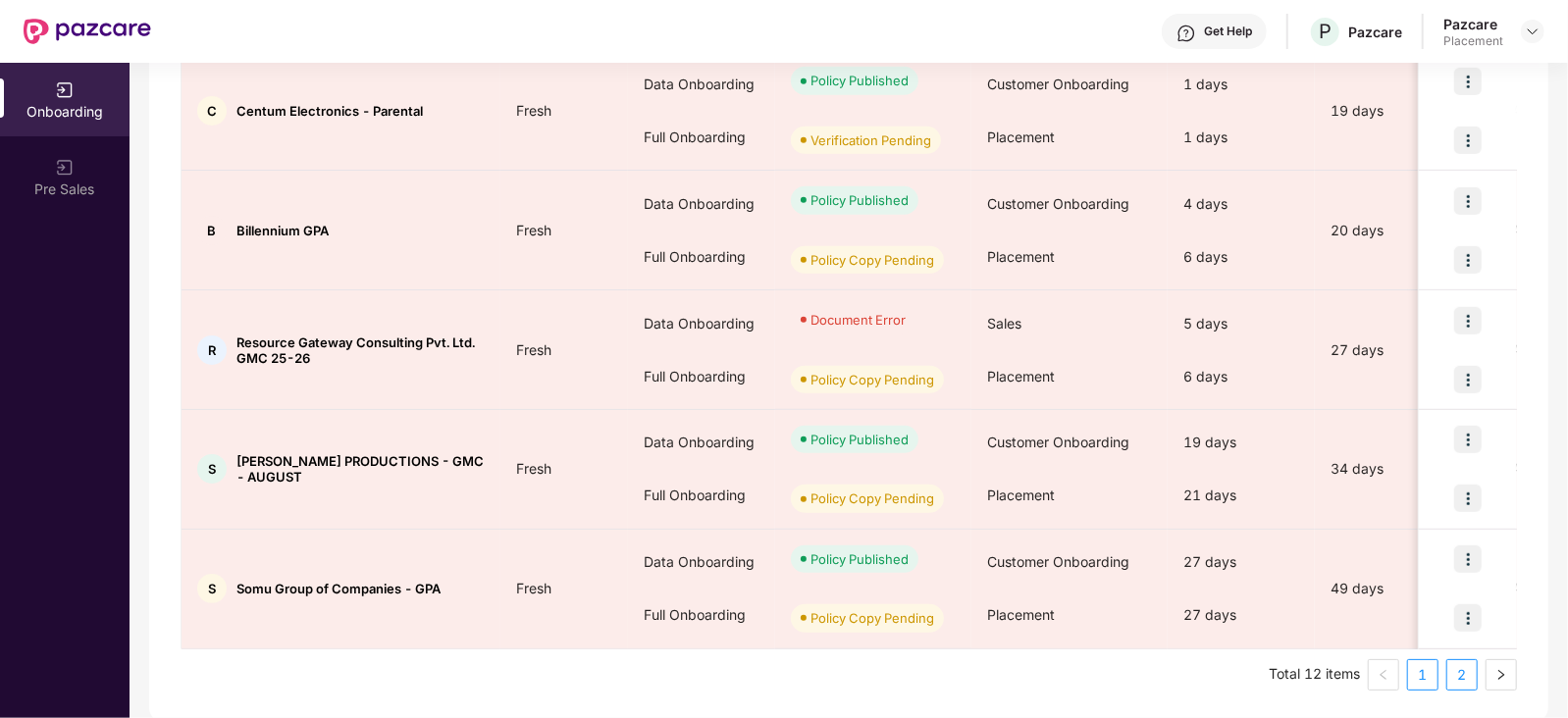
click at [1458, 671] on link "2" at bounding box center [1462, 674] width 30 height 30
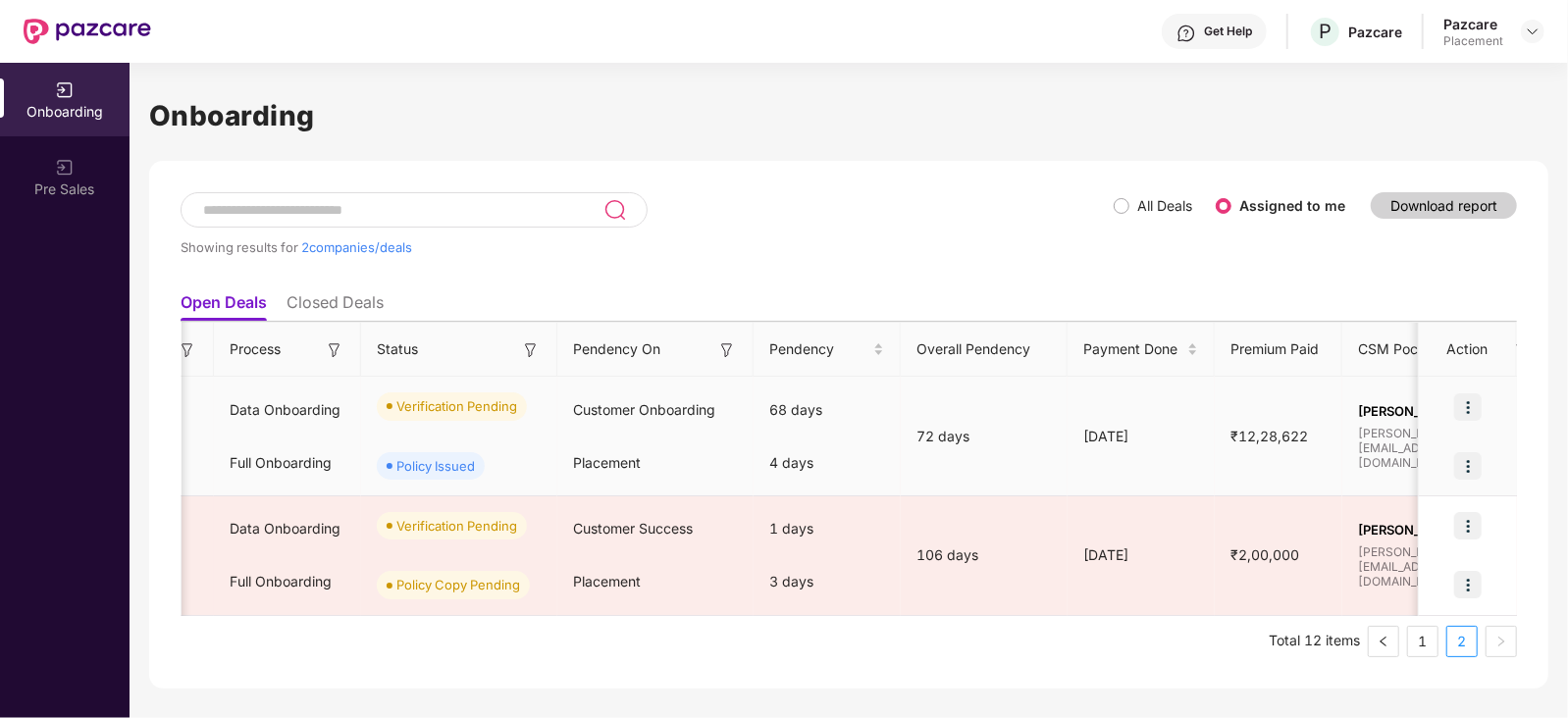
scroll to position [0, 0]
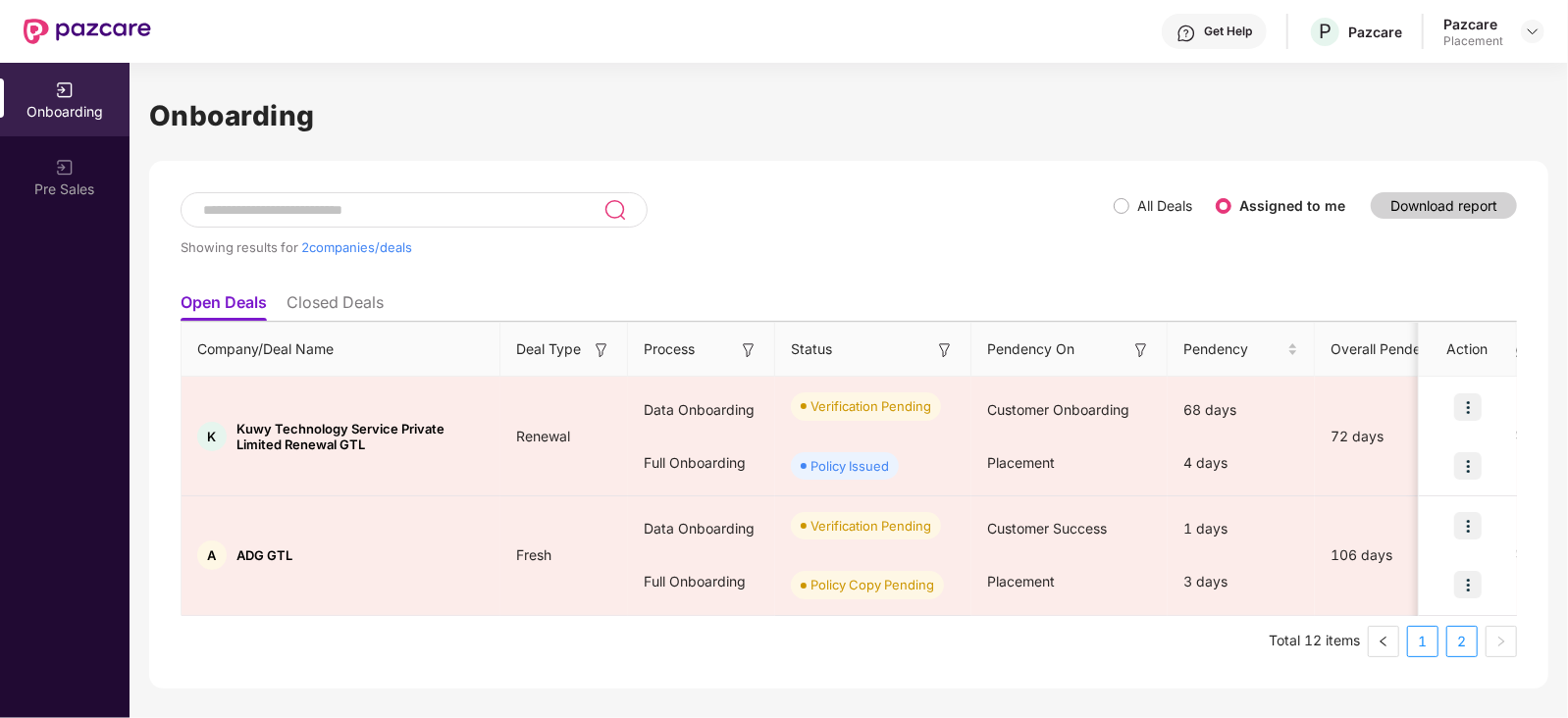
click at [1431, 638] on link "1" at bounding box center [1423, 642] width 30 height 30
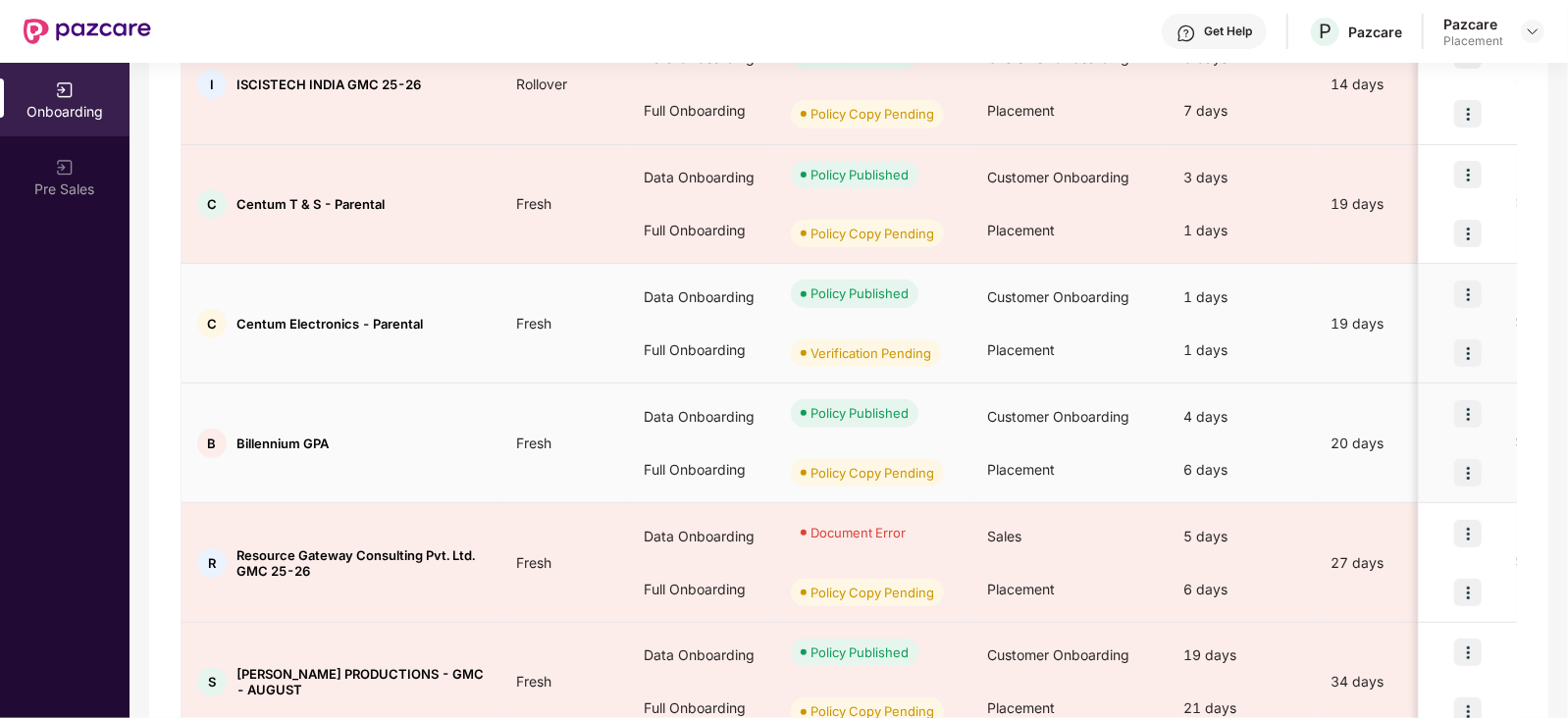
scroll to position [923, 0]
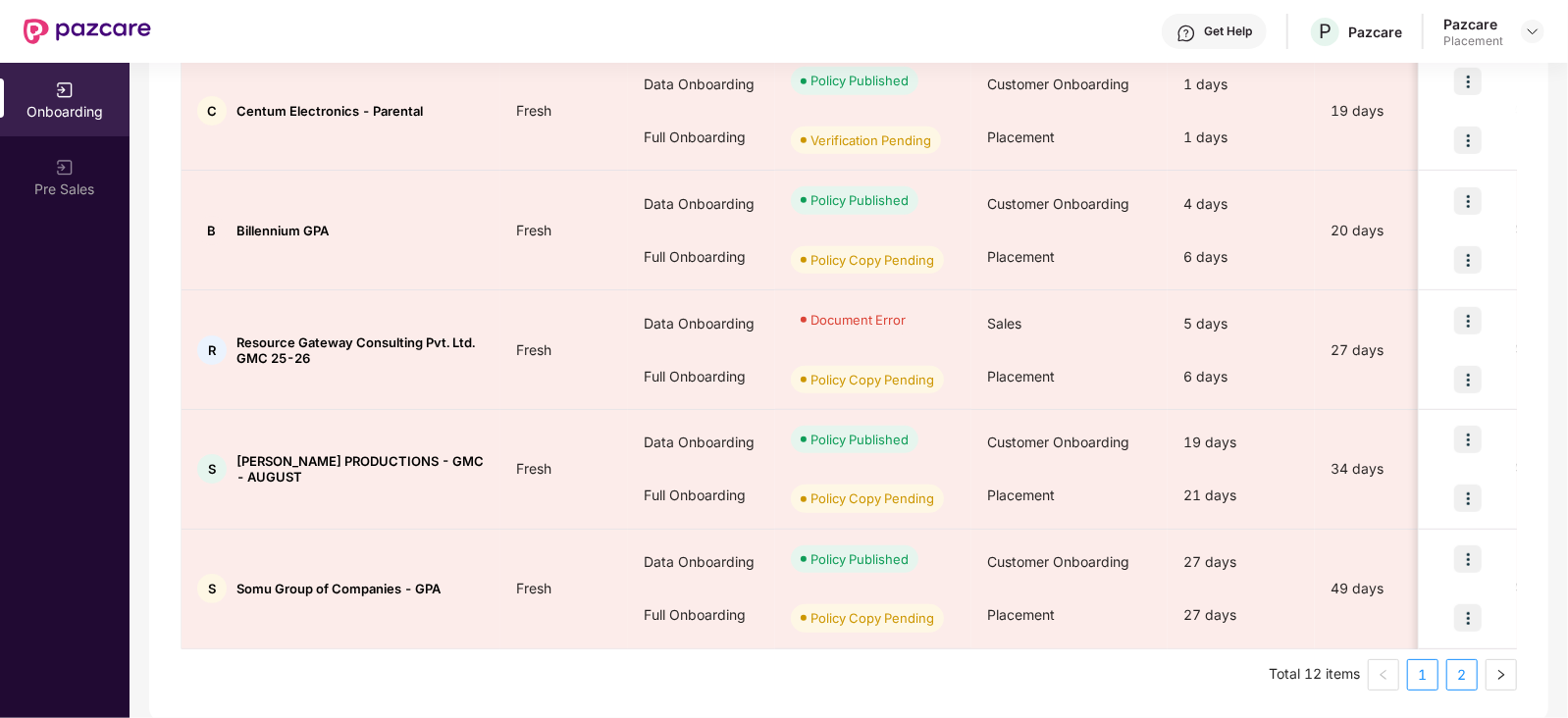
click at [1463, 673] on link "2" at bounding box center [1462, 674] width 30 height 30
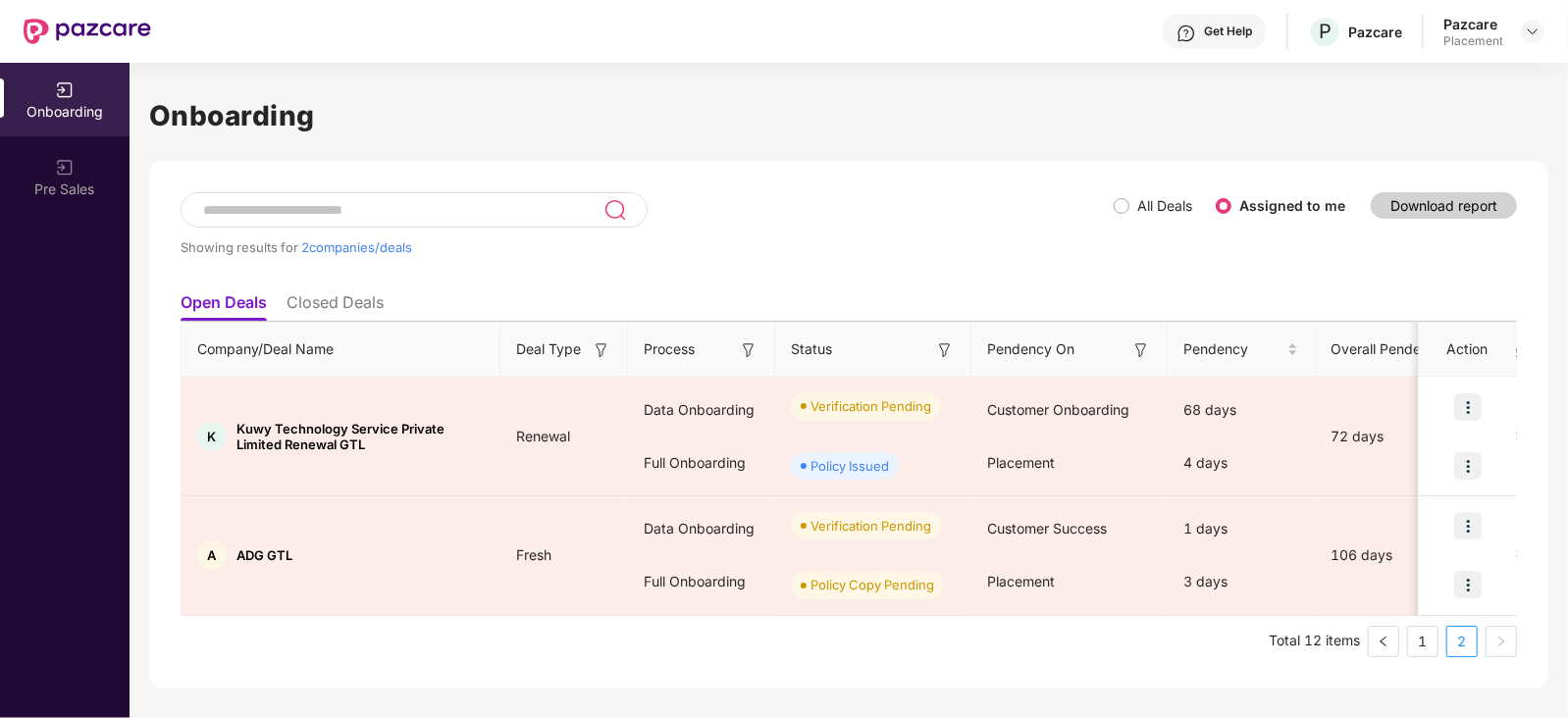
scroll to position [0, 1]
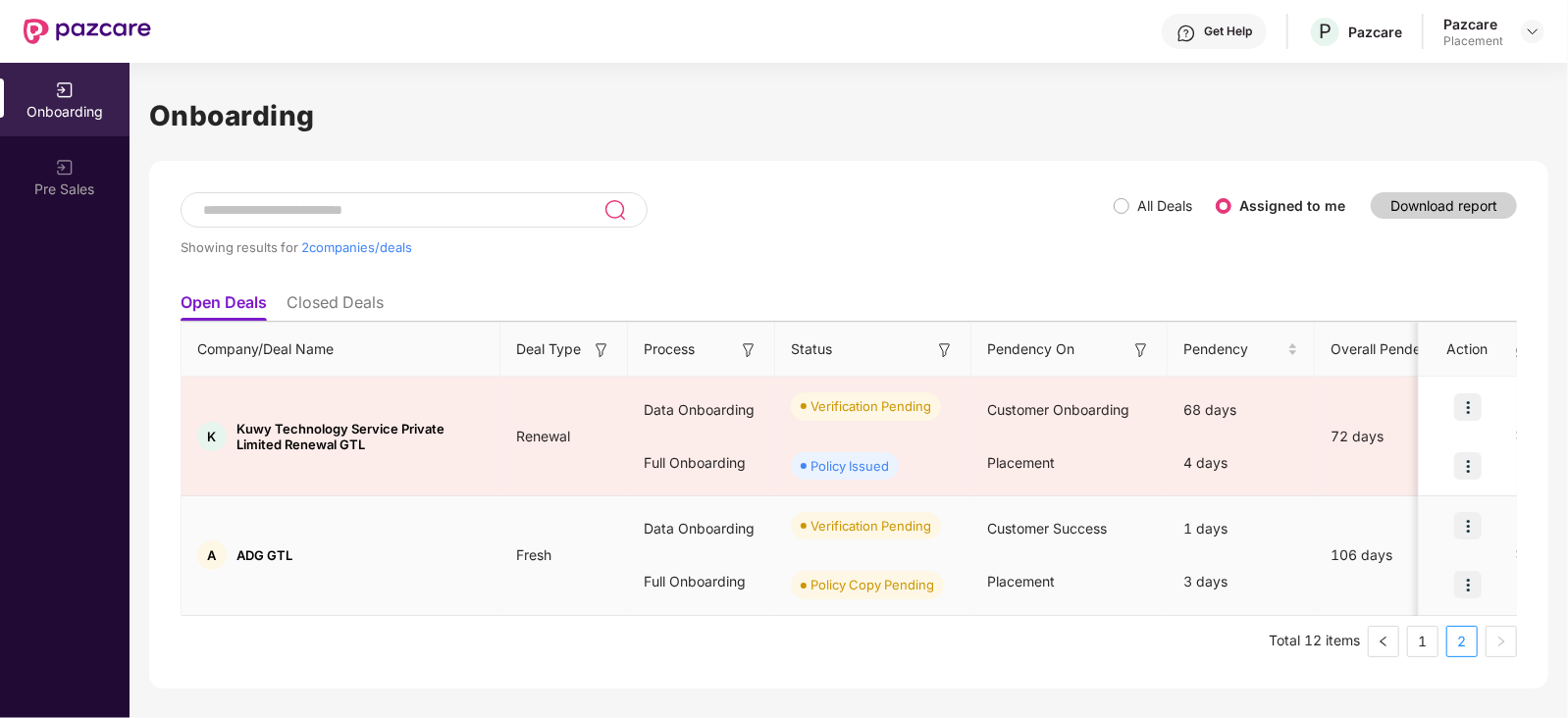
click at [1460, 582] on img at bounding box center [1468, 584] width 28 height 28
click at [1085, 573] on div "Placement" at bounding box center [1069, 582] width 196 height 53
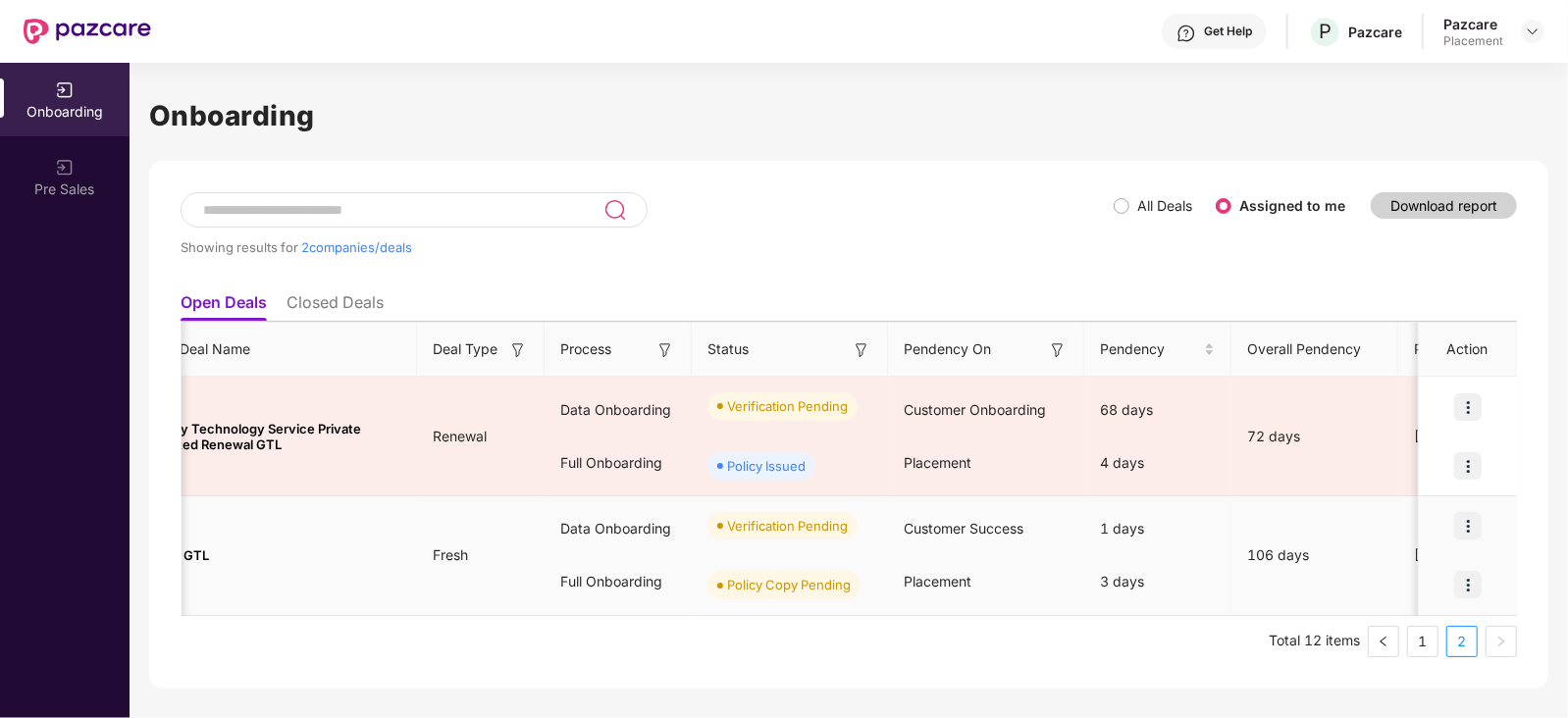
scroll to position [0, 0]
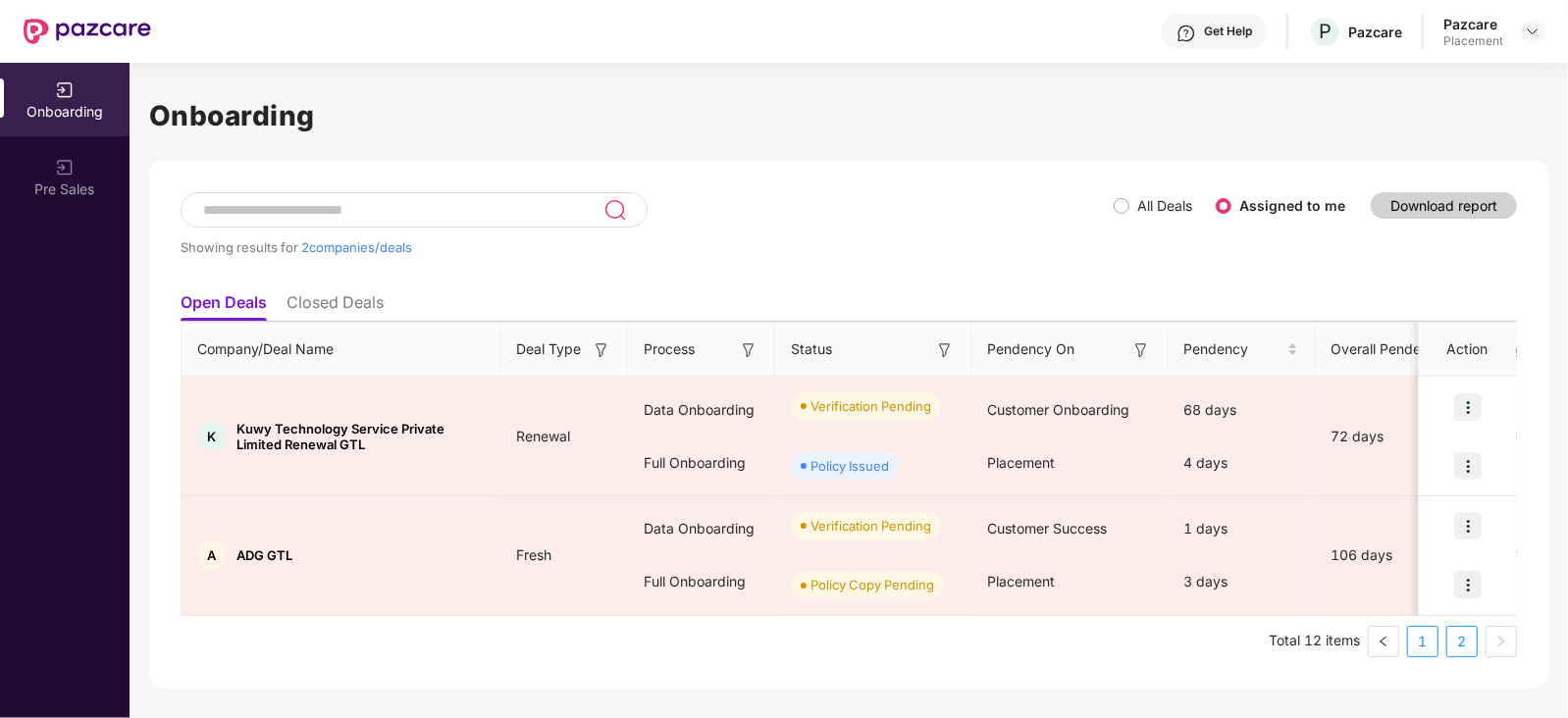
click at [1425, 649] on link "1" at bounding box center [1423, 642] width 30 height 30
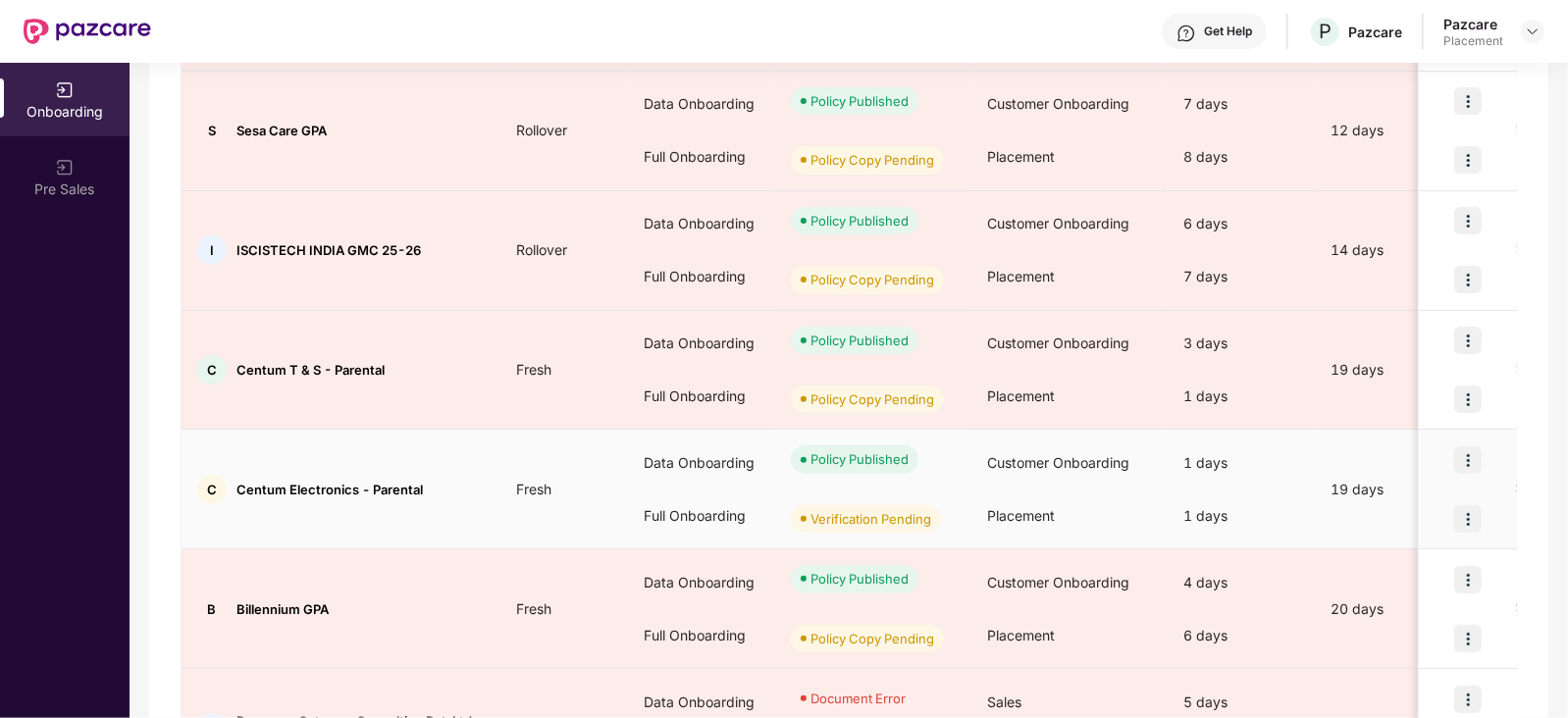
click at [1473, 521] on img at bounding box center [1468, 519] width 28 height 28
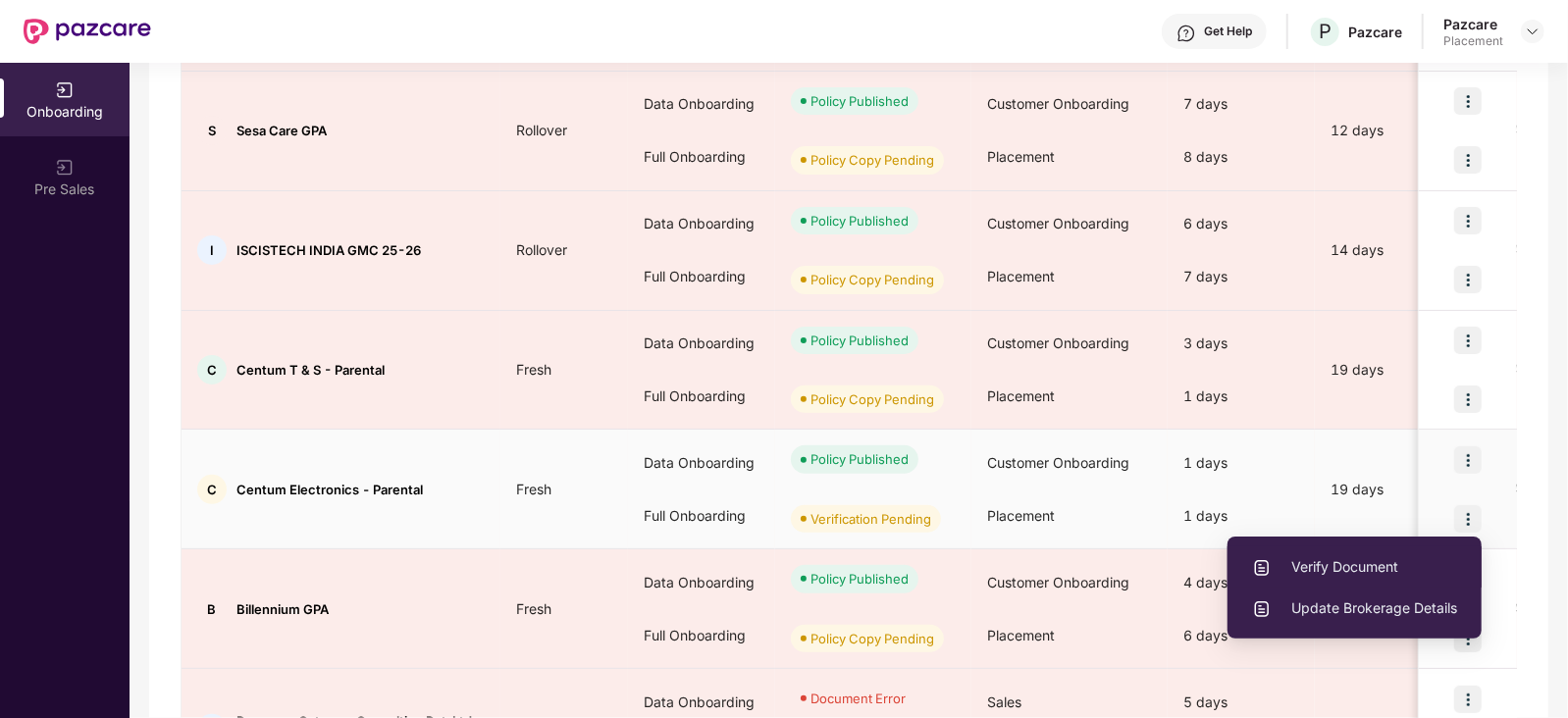
click at [1389, 566] on span "Verify Document" at bounding box center [1354, 567] width 205 height 22
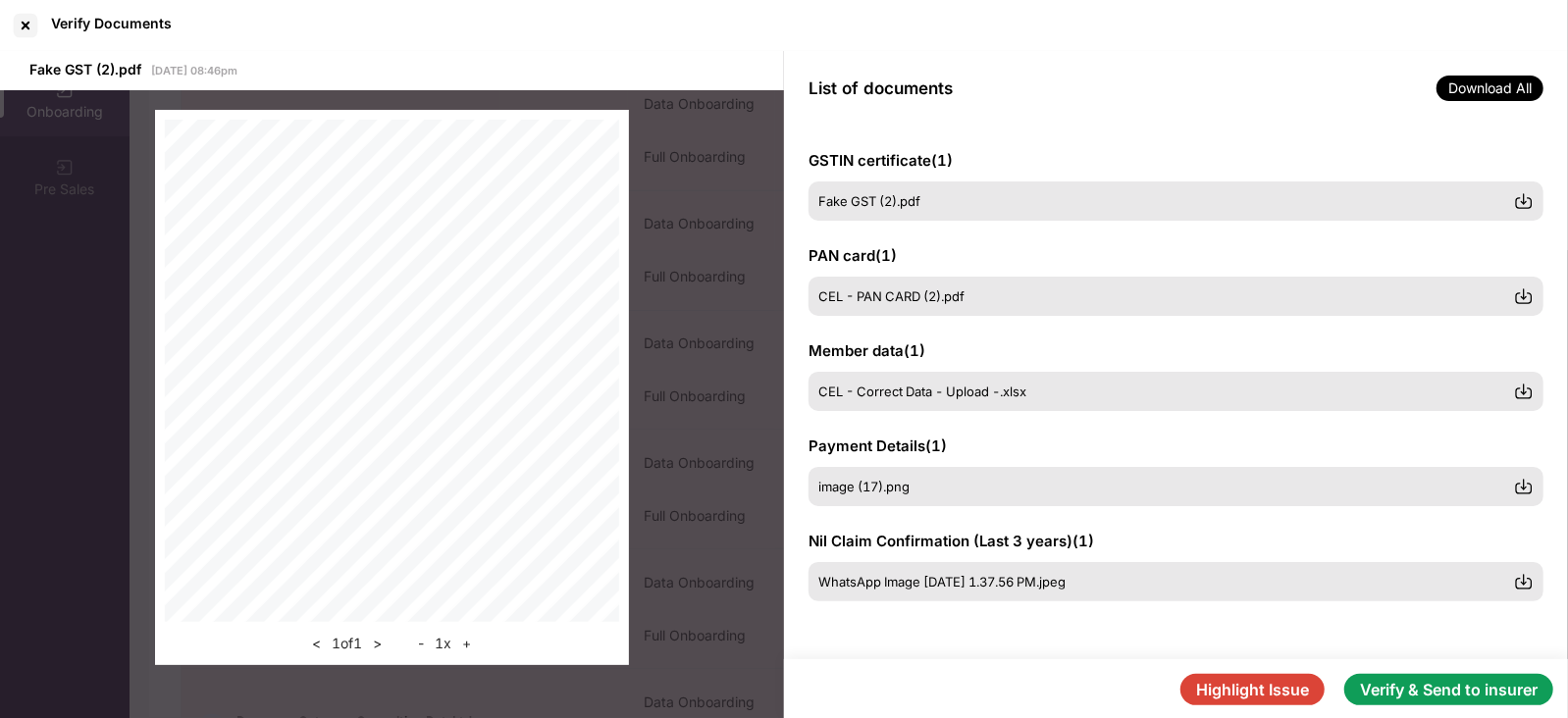
click at [1421, 683] on button "Verify & Send to insurer" at bounding box center [1448, 689] width 209 height 32
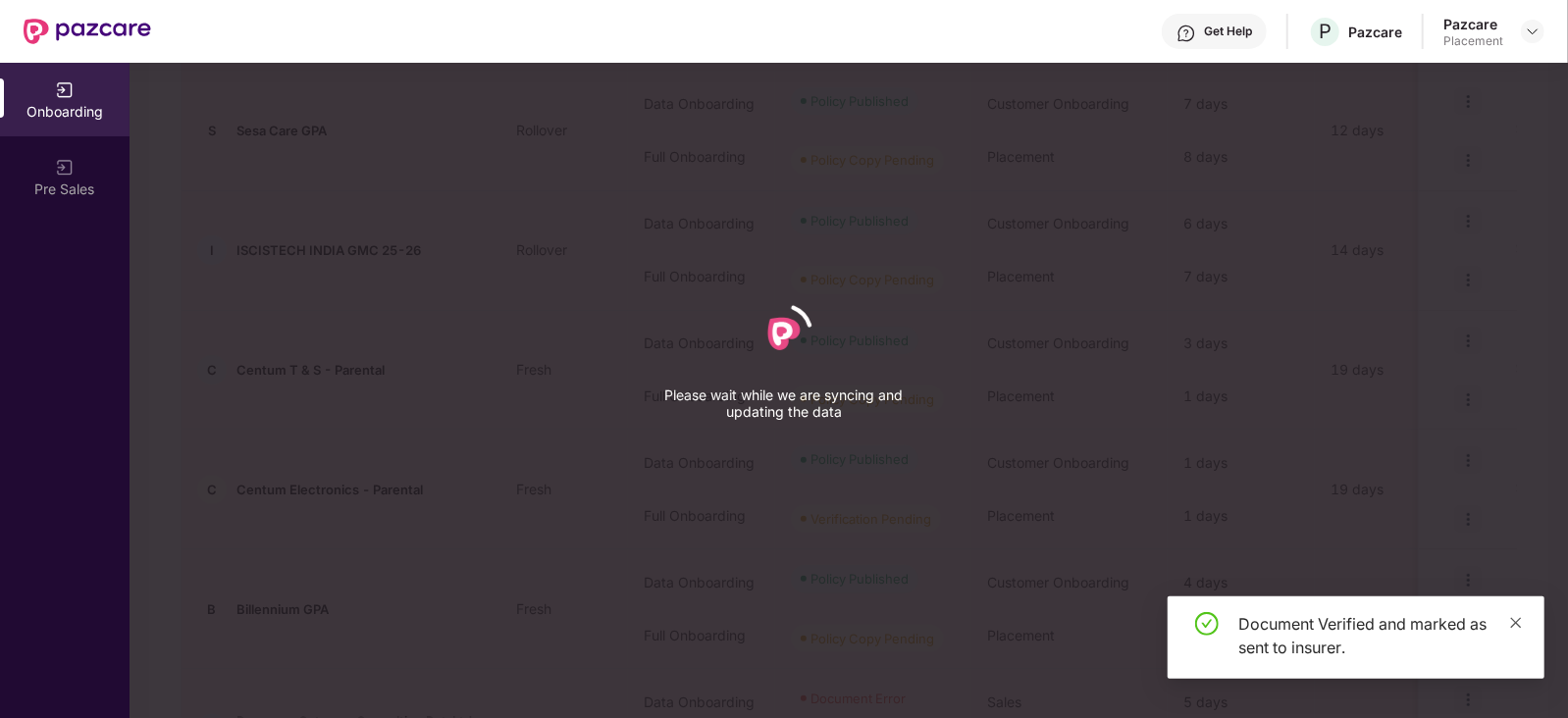
click at [1521, 620] on icon "close" at bounding box center [1516, 623] width 14 height 14
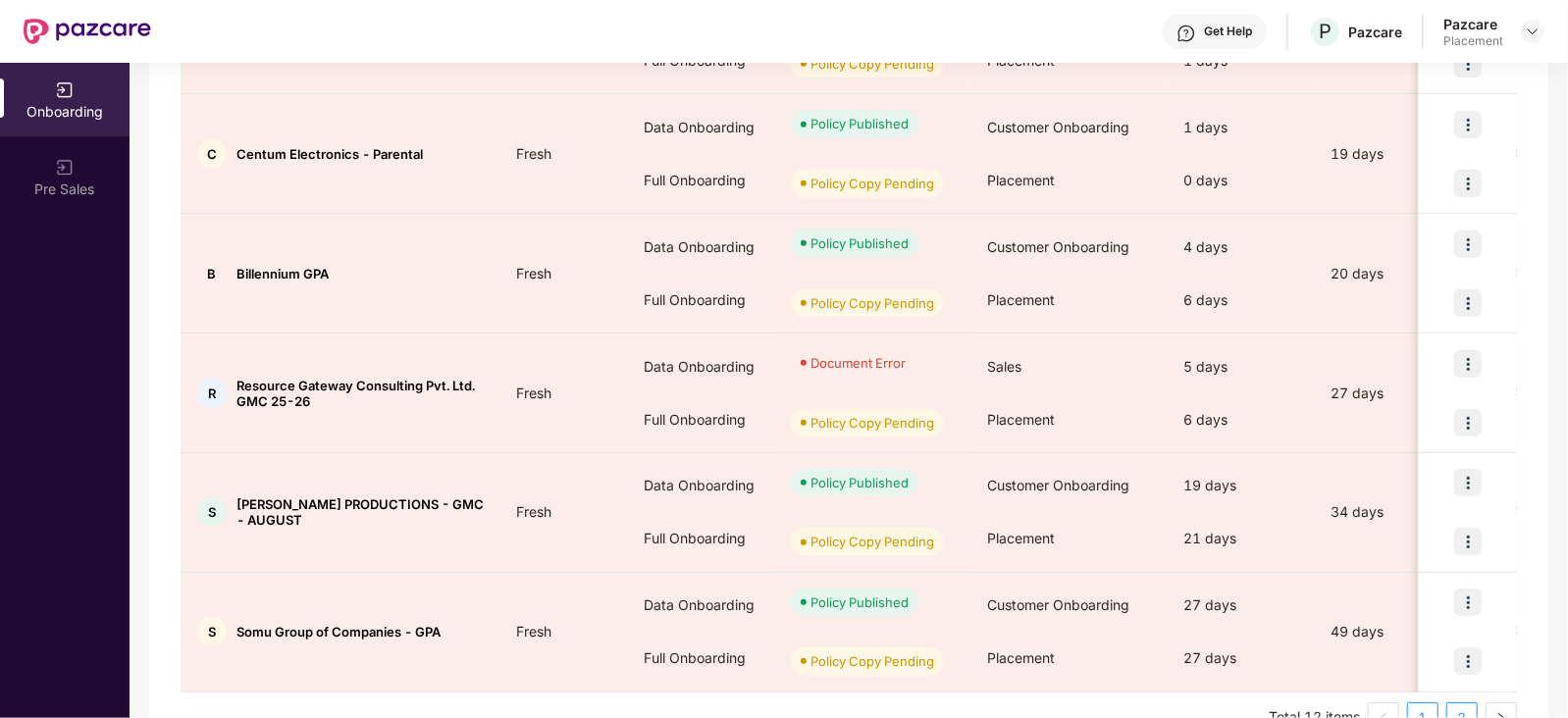
click at [1462, 708] on link "2" at bounding box center [1462, 718] width 30 height 30
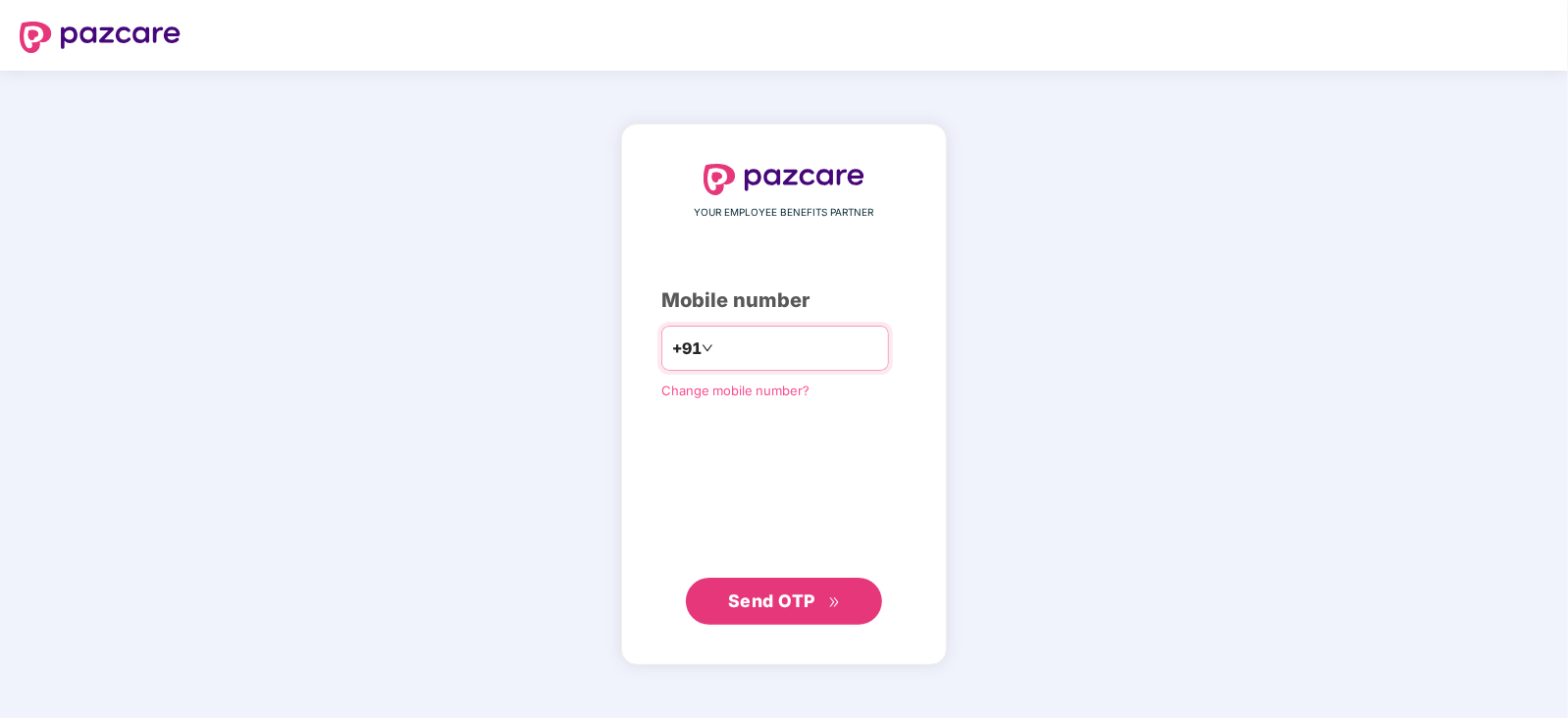
click at [758, 355] on input "number" at bounding box center [797, 348] width 161 height 32
type input "**********"
click at [794, 607] on span "Send OTP" at bounding box center [772, 599] width 87 height 21
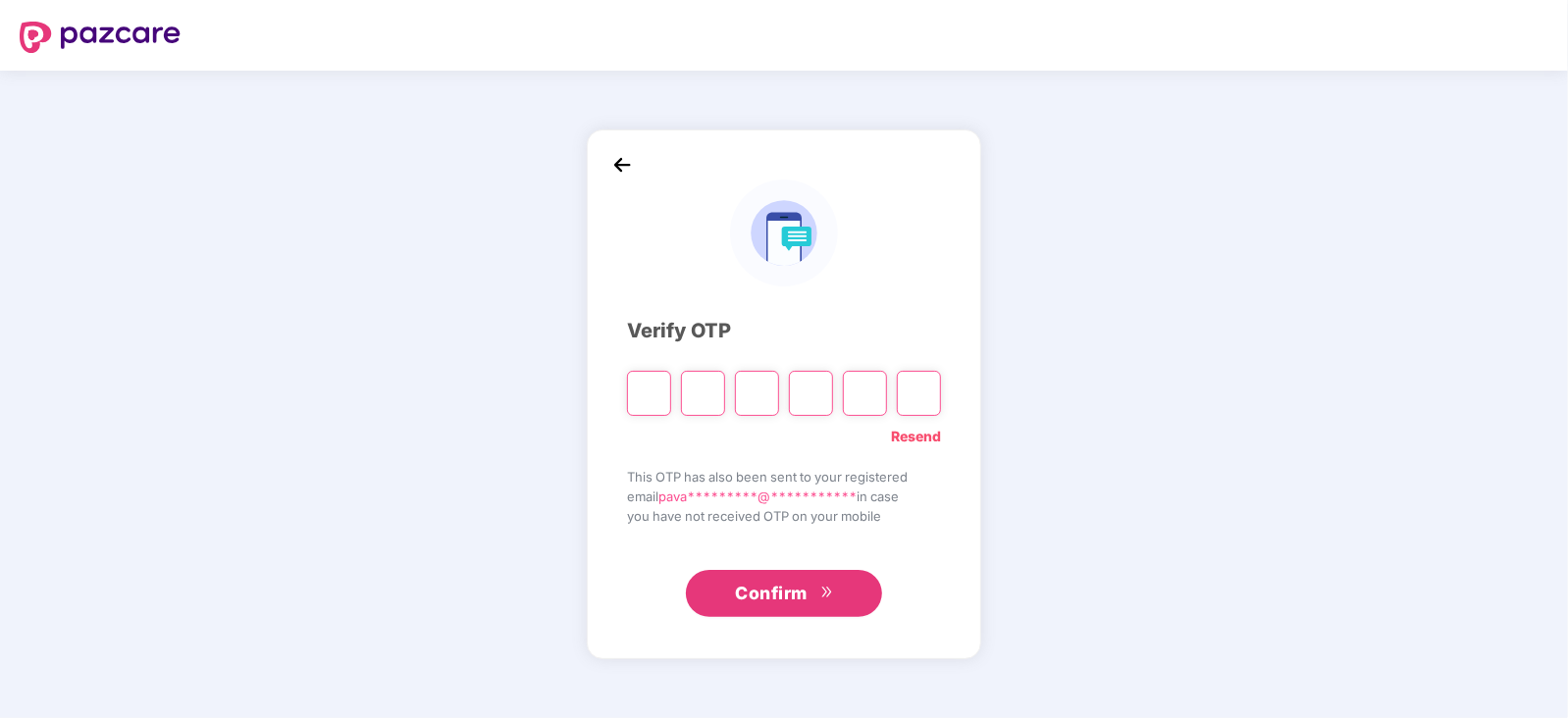
type input "*"
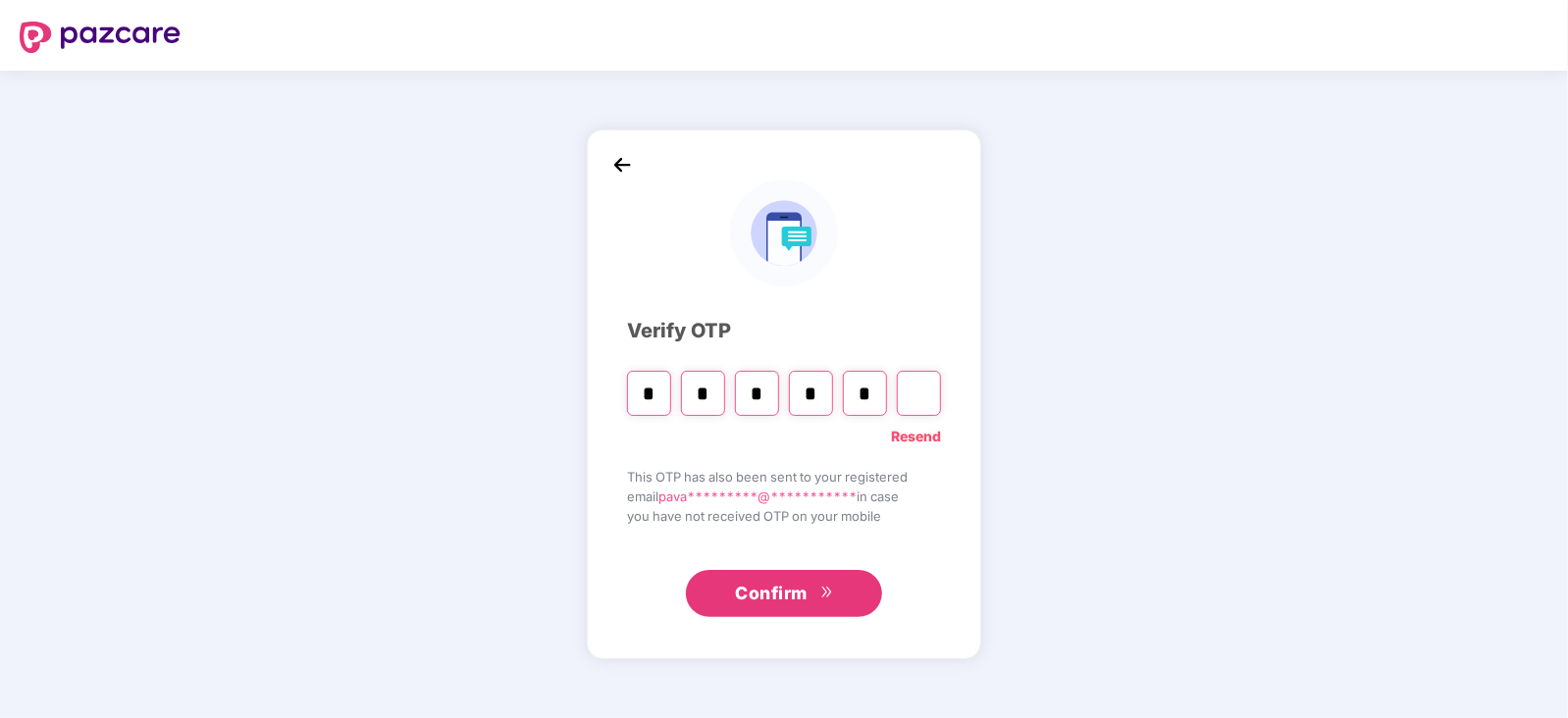
type input "*"
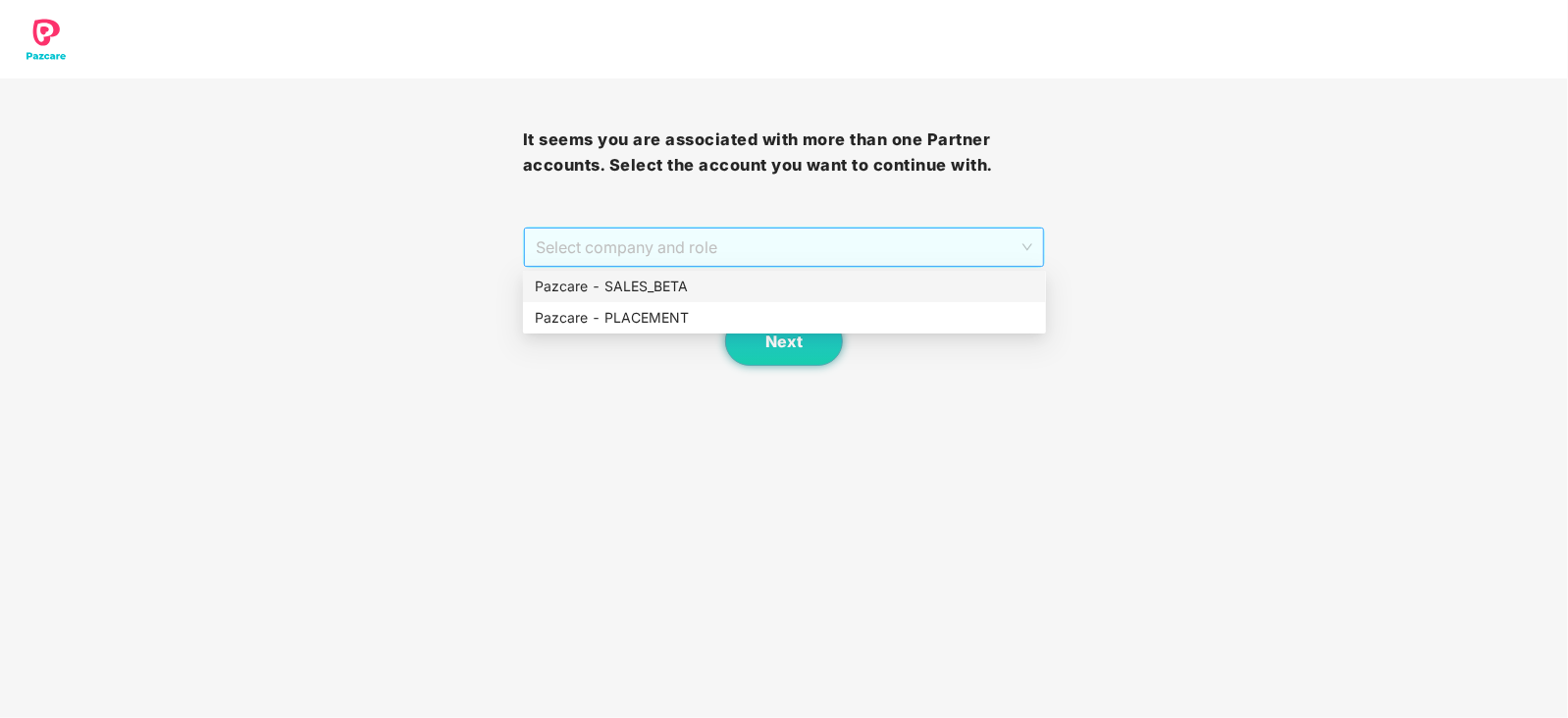
click at [753, 241] on span "Select company and role" at bounding box center [784, 247] width 498 height 38
click at [658, 307] on div "Pazcare - PLACEMENT" at bounding box center [784, 317] width 500 height 22
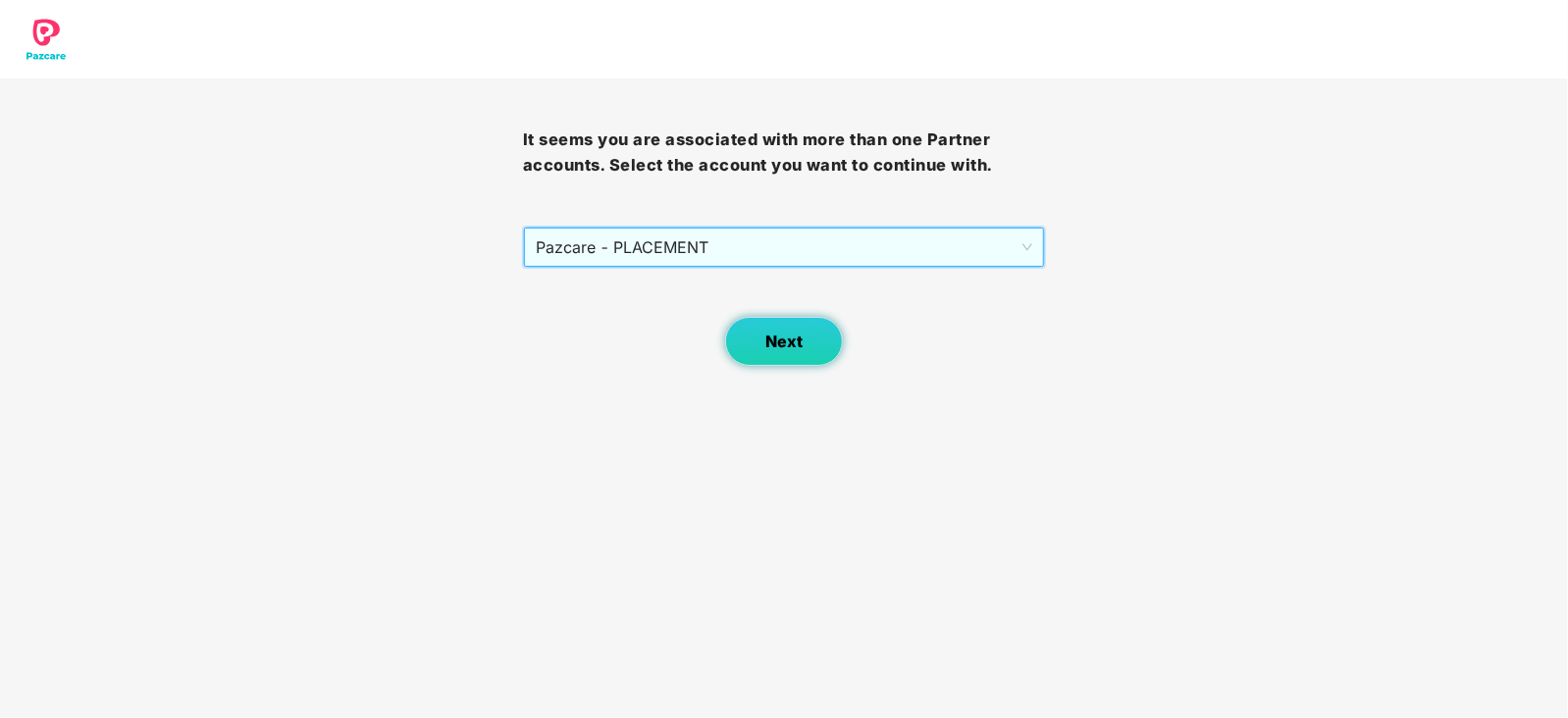
click at [747, 340] on button "Next" at bounding box center [784, 341] width 118 height 49
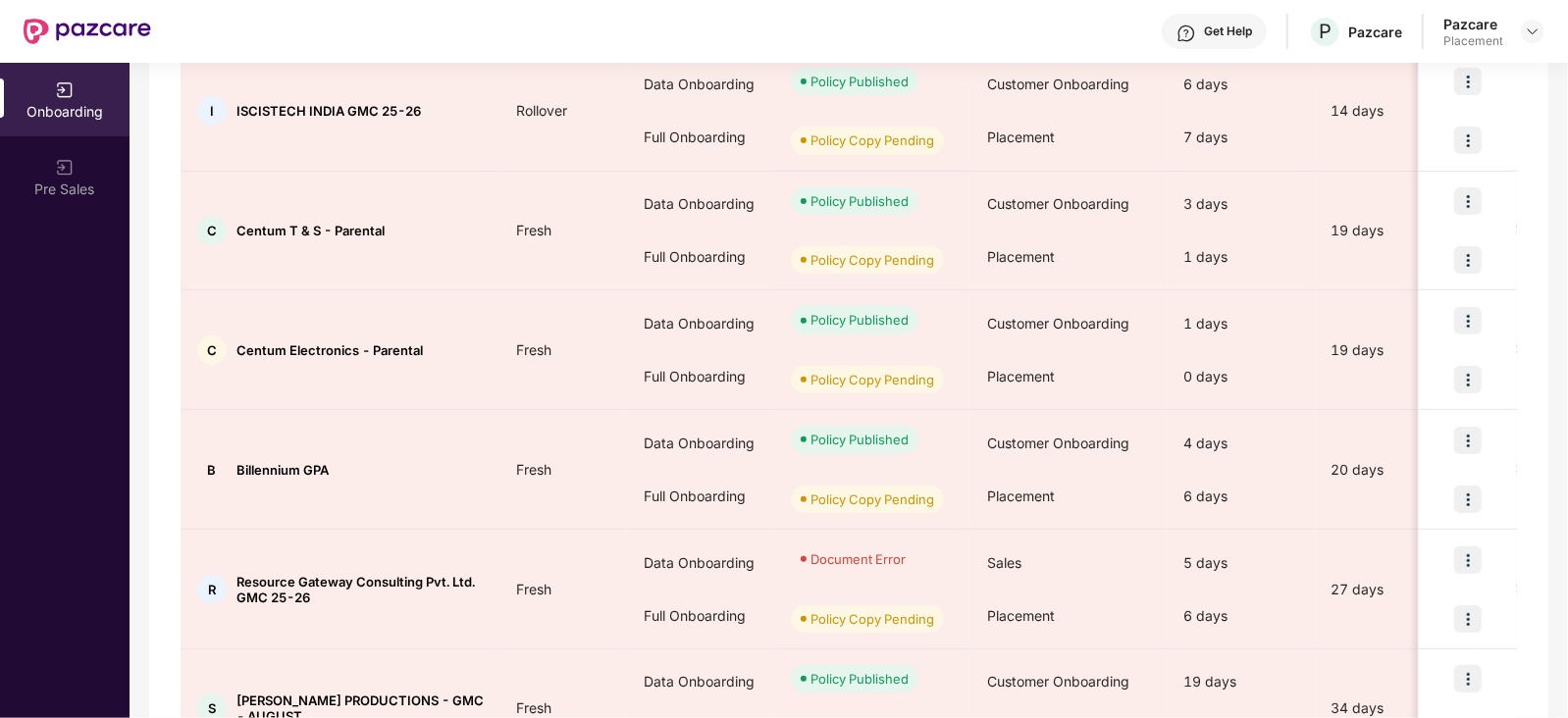
scroll to position [923, 0]
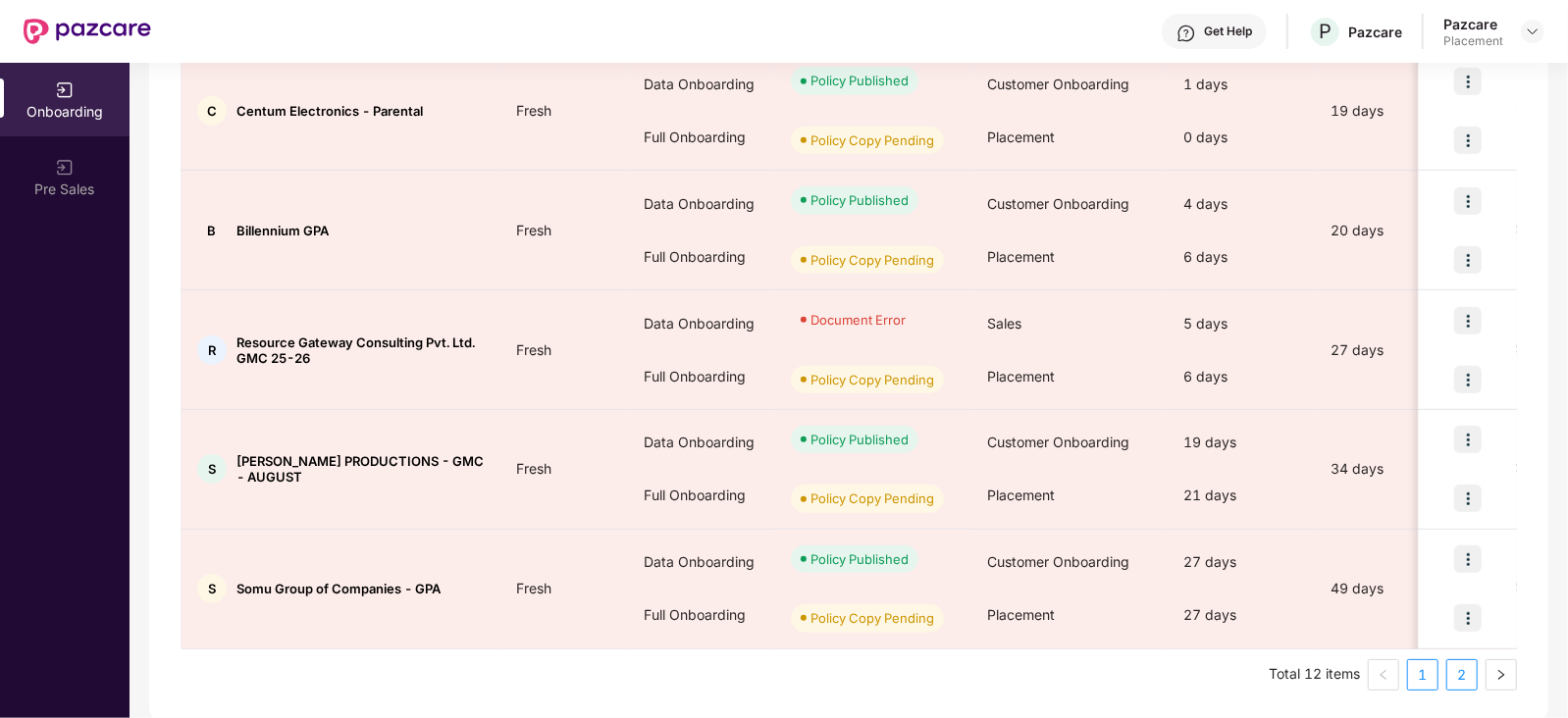
click at [1462, 681] on link "2" at bounding box center [1462, 674] width 30 height 30
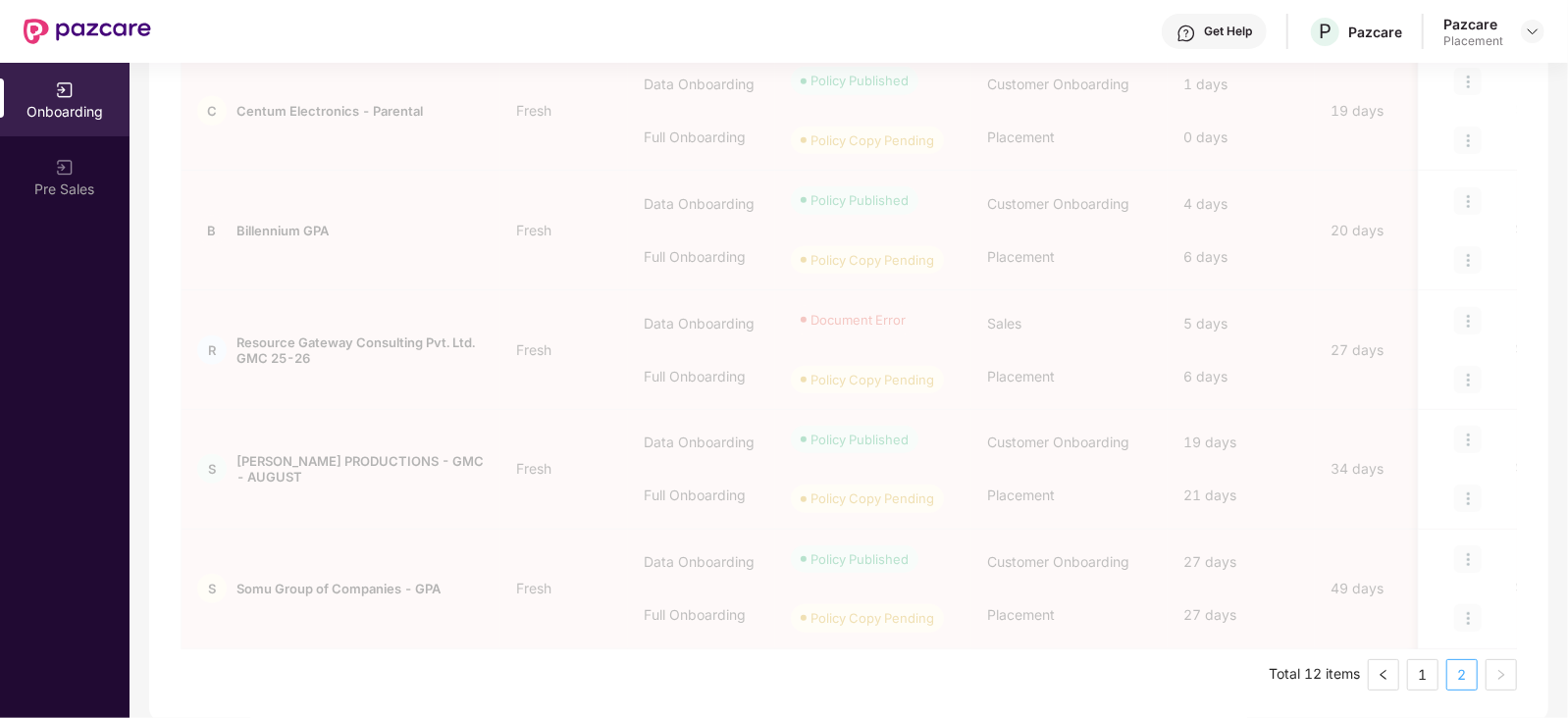
scroll to position [0, 0]
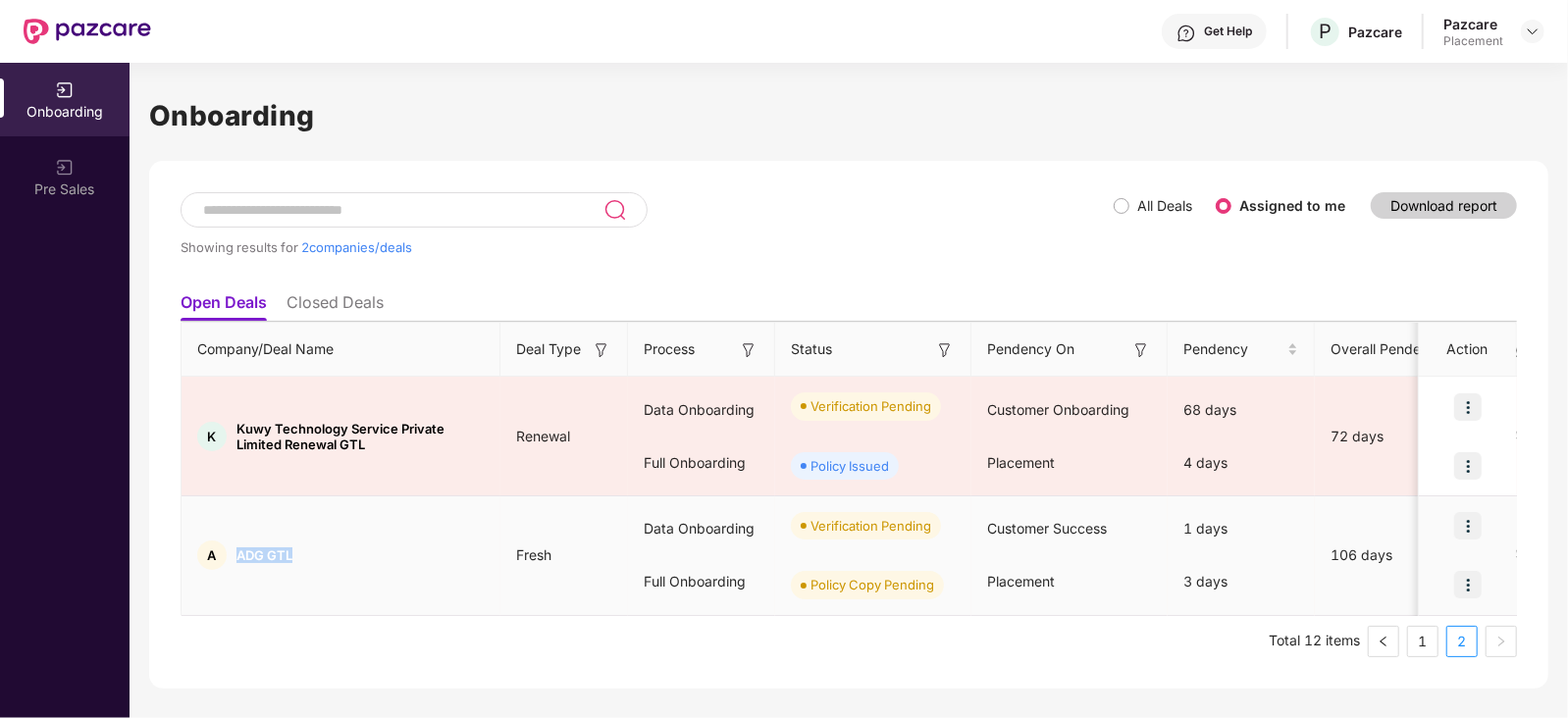
drag, startPoint x: 238, startPoint y: 551, endPoint x: 295, endPoint y: 546, distance: 57.2
click at [295, 546] on div "A ADG GTL" at bounding box center [340, 555] width 319 height 30
copy span "ADG GTL"
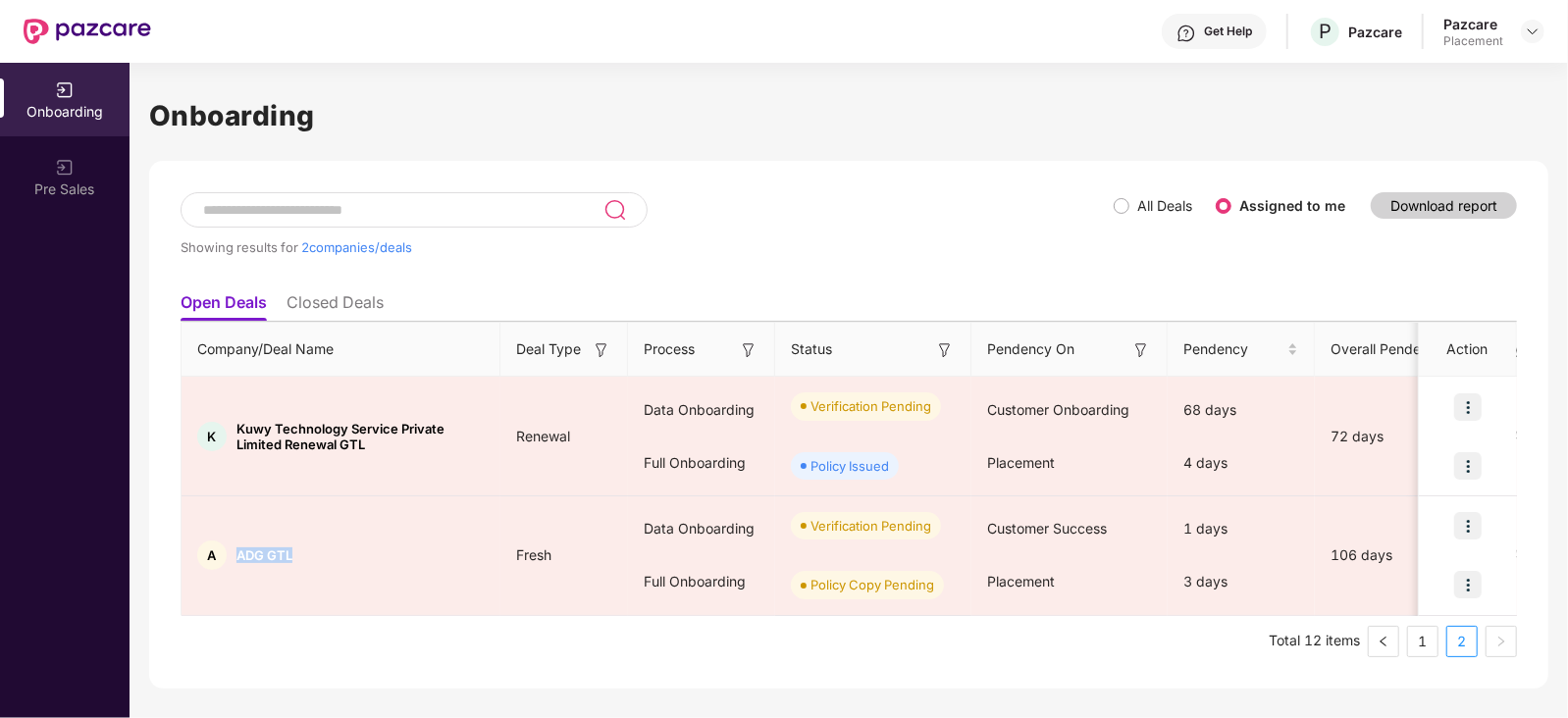
copy span "ADG GTL"
click at [1416, 647] on link "1" at bounding box center [1423, 642] width 30 height 30
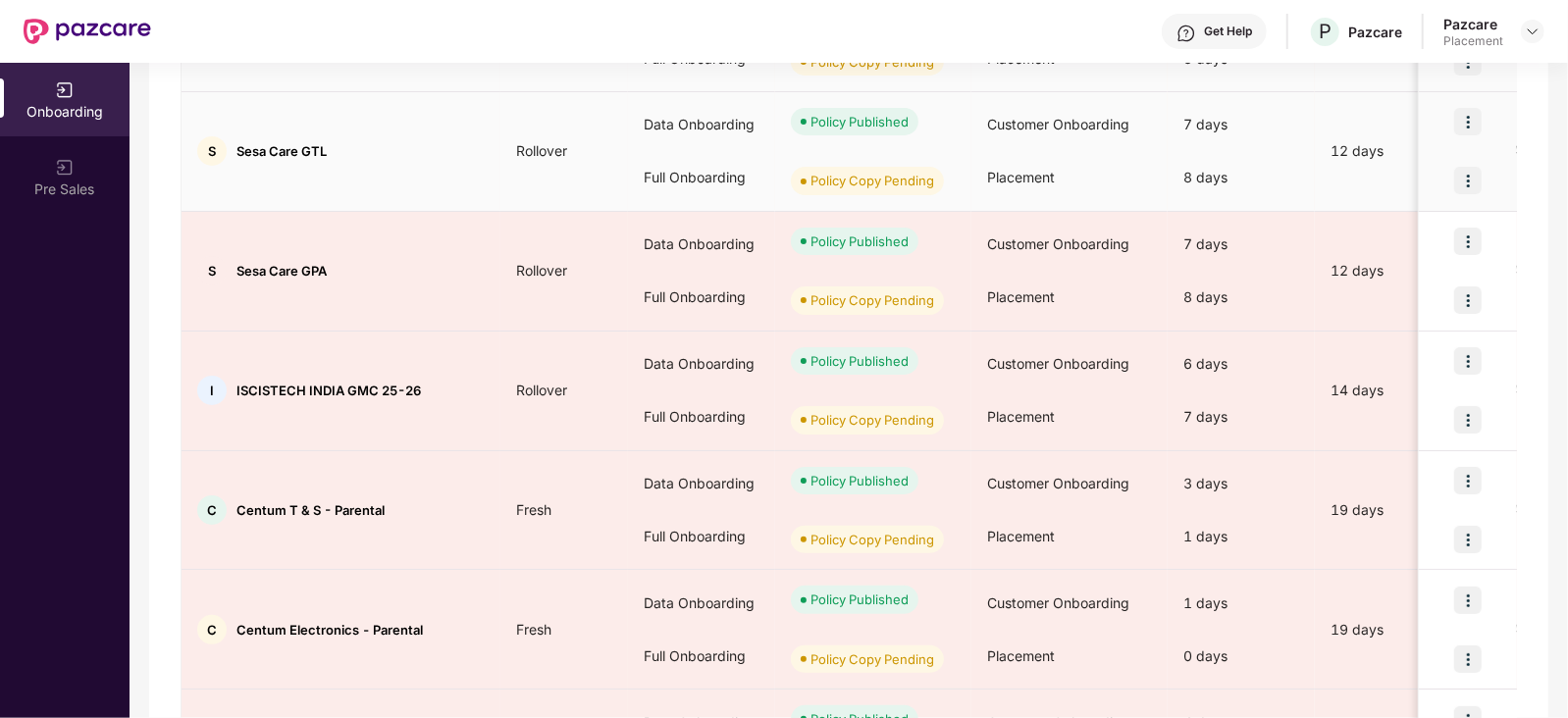
scroll to position [406, 0]
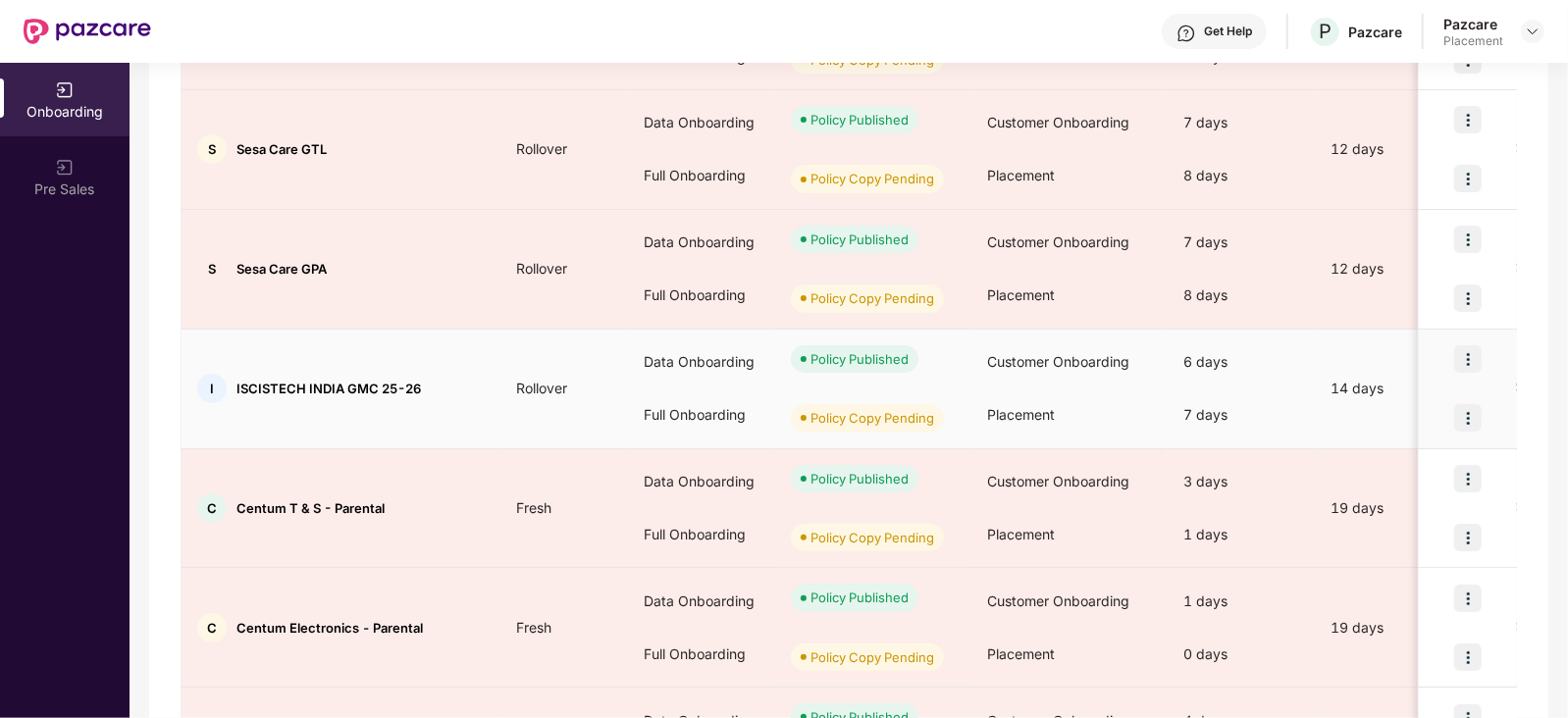
click at [237, 388] on span "ISCISTECH INDIA GMC 25-26" at bounding box center [328, 389] width 184 height 16
drag, startPoint x: 231, startPoint y: 387, endPoint x: 376, endPoint y: 386, distance: 145.0
click at [376, 386] on div "I ISCISTECH INDIA GMC 25-26" at bounding box center [340, 389] width 319 height 30
copy span "ISCISTECH INDIA GMC"
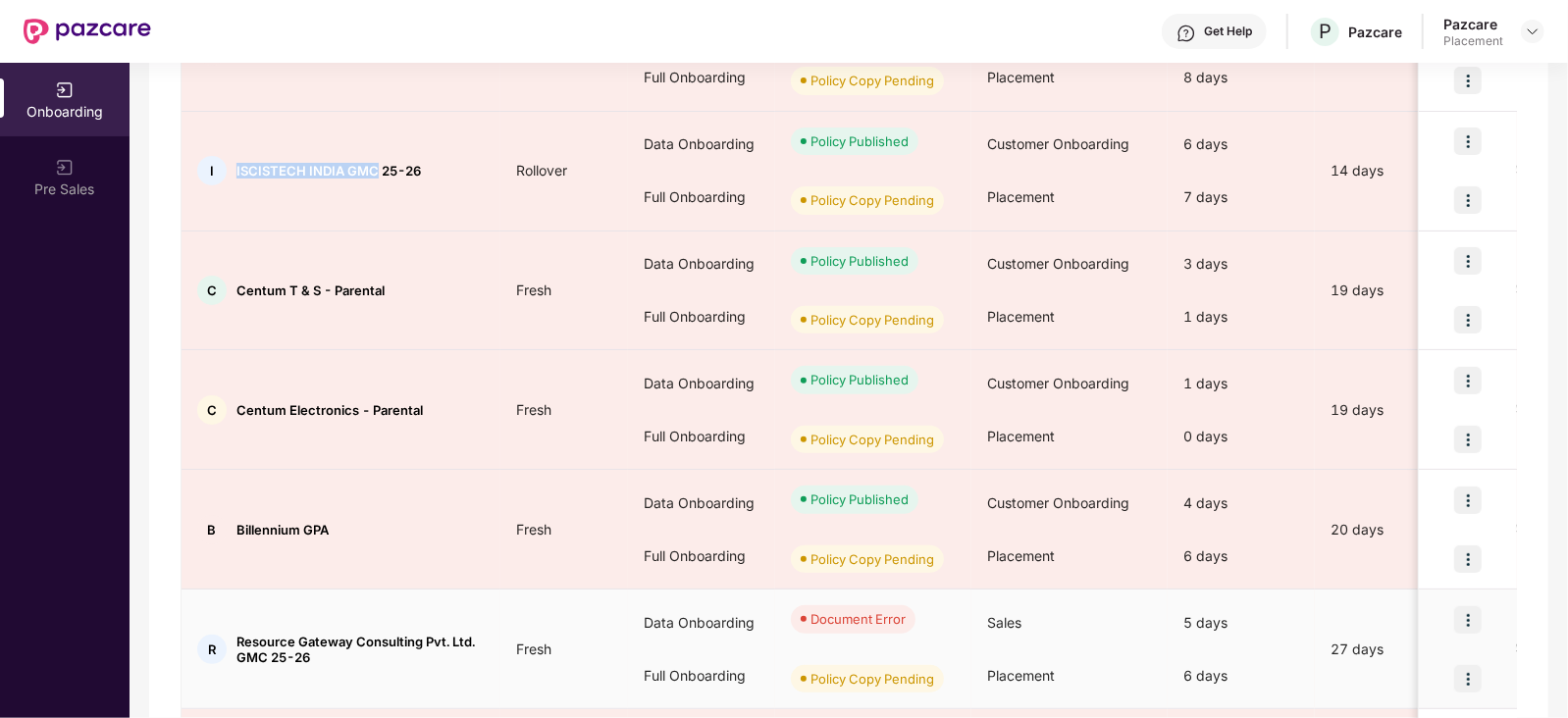
scroll to position [923, 0]
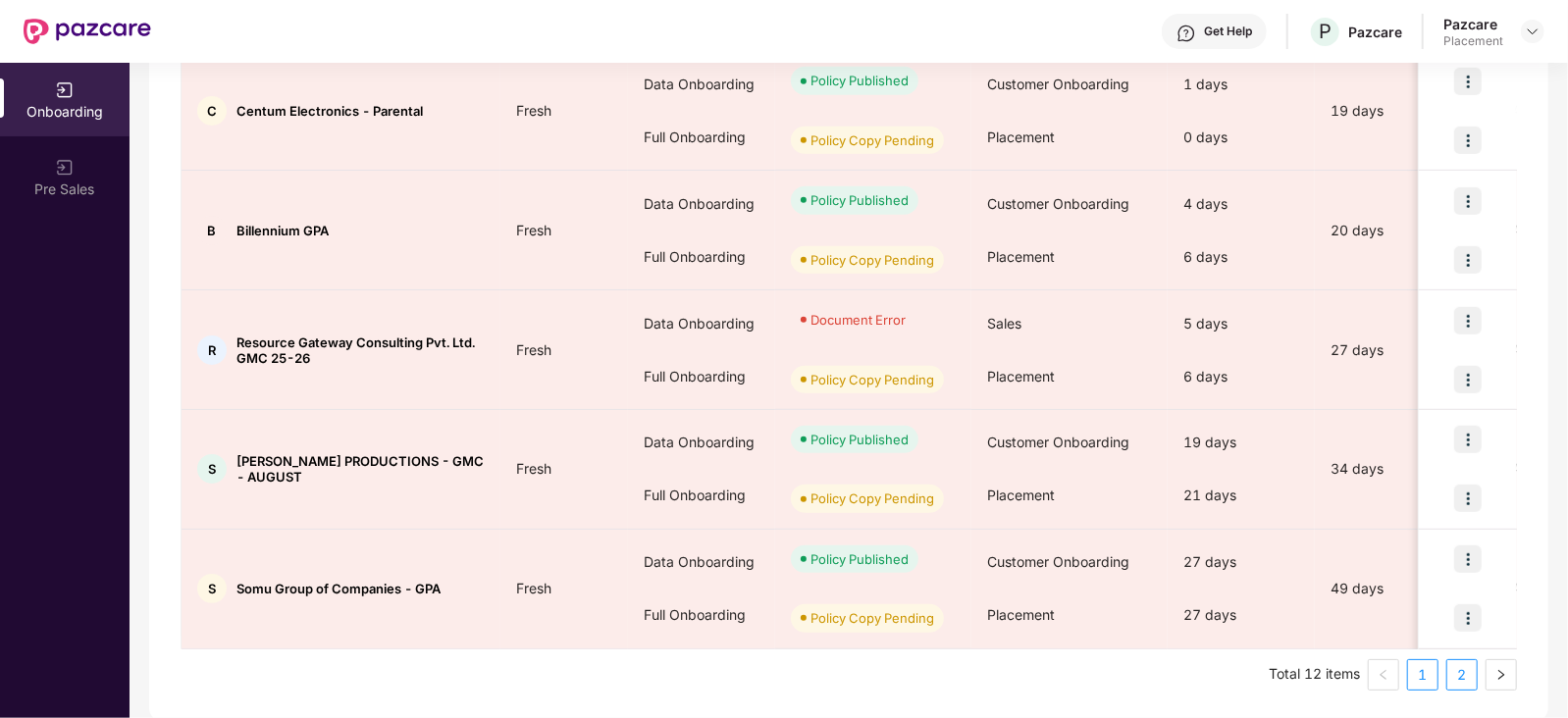
click at [1456, 682] on link "2" at bounding box center [1462, 674] width 30 height 30
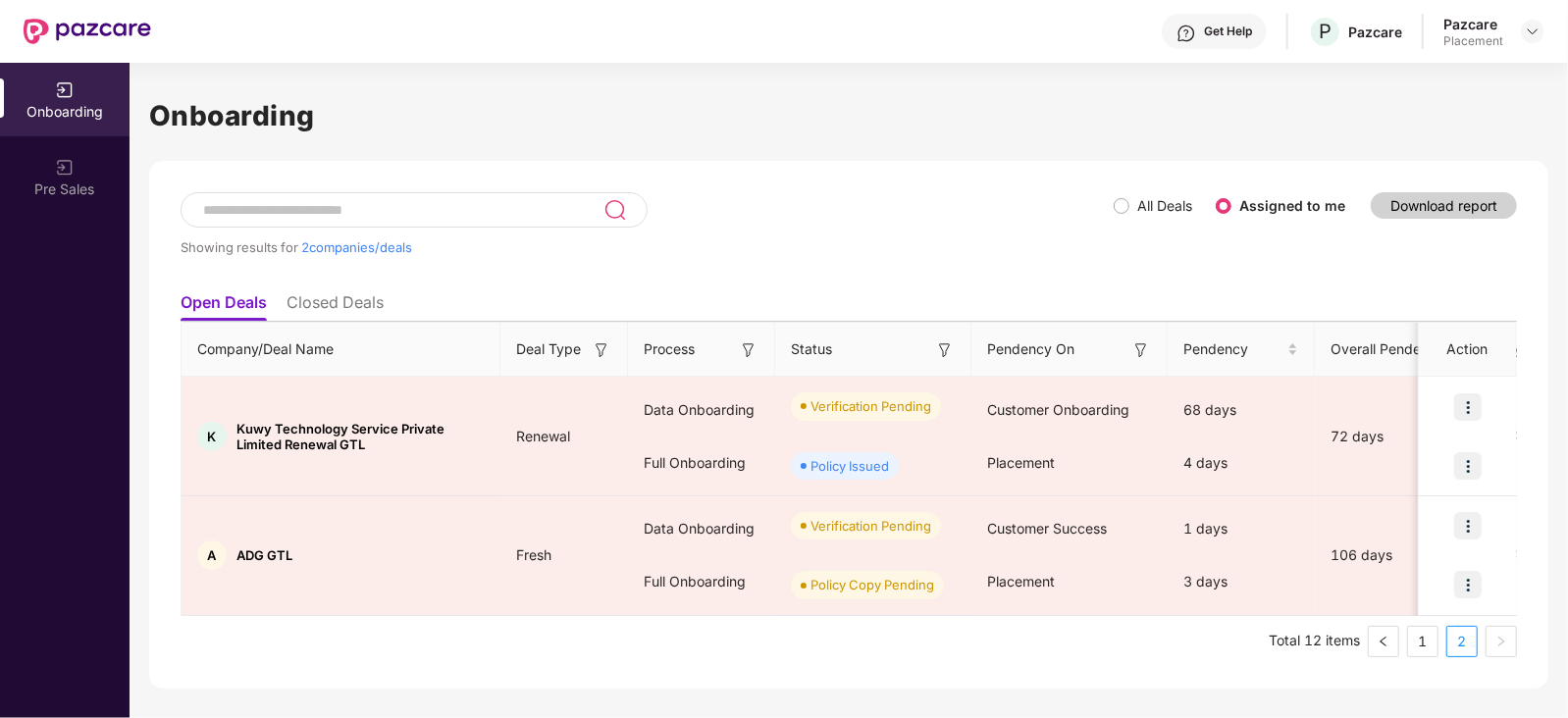
scroll to position [0, 0]
click at [1415, 643] on link "1" at bounding box center [1423, 642] width 30 height 30
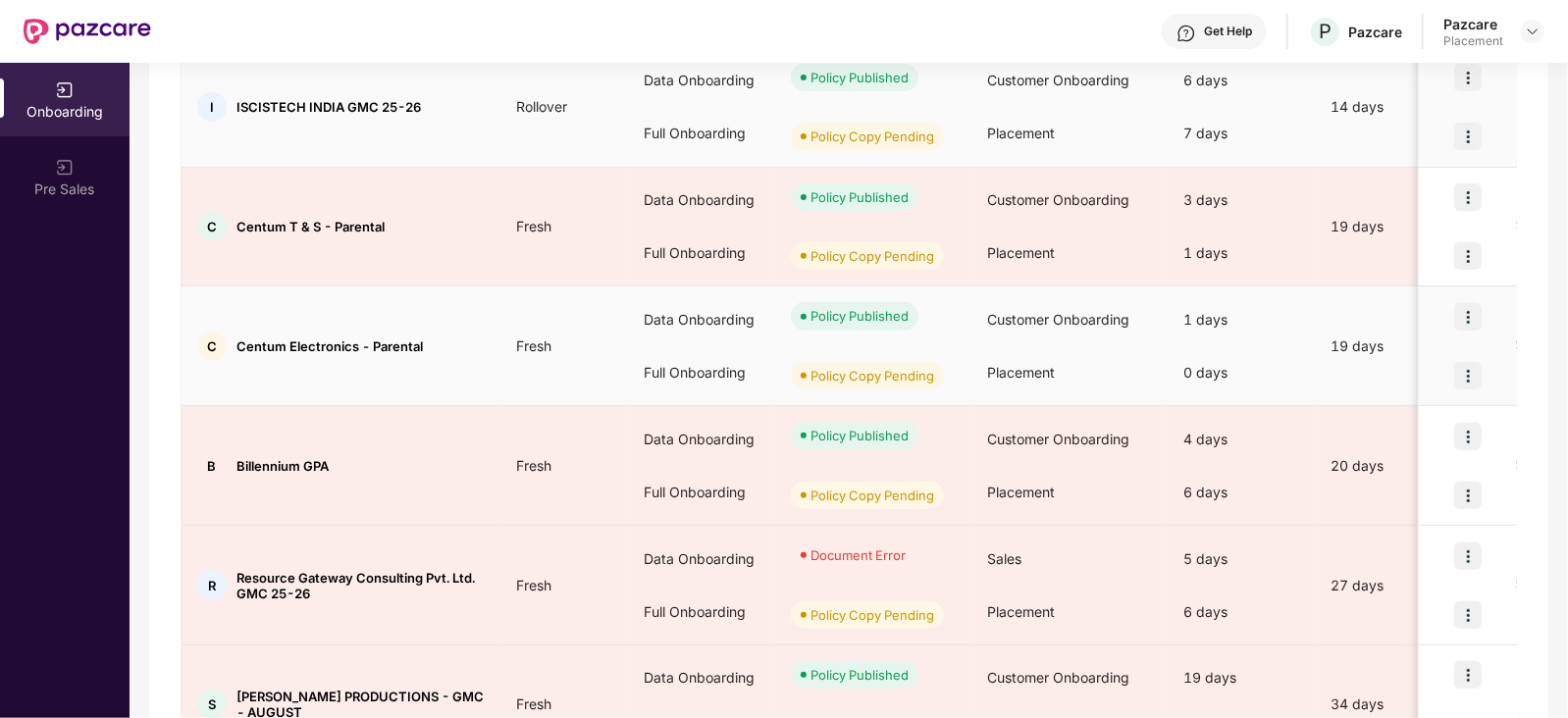
scroll to position [923, 0]
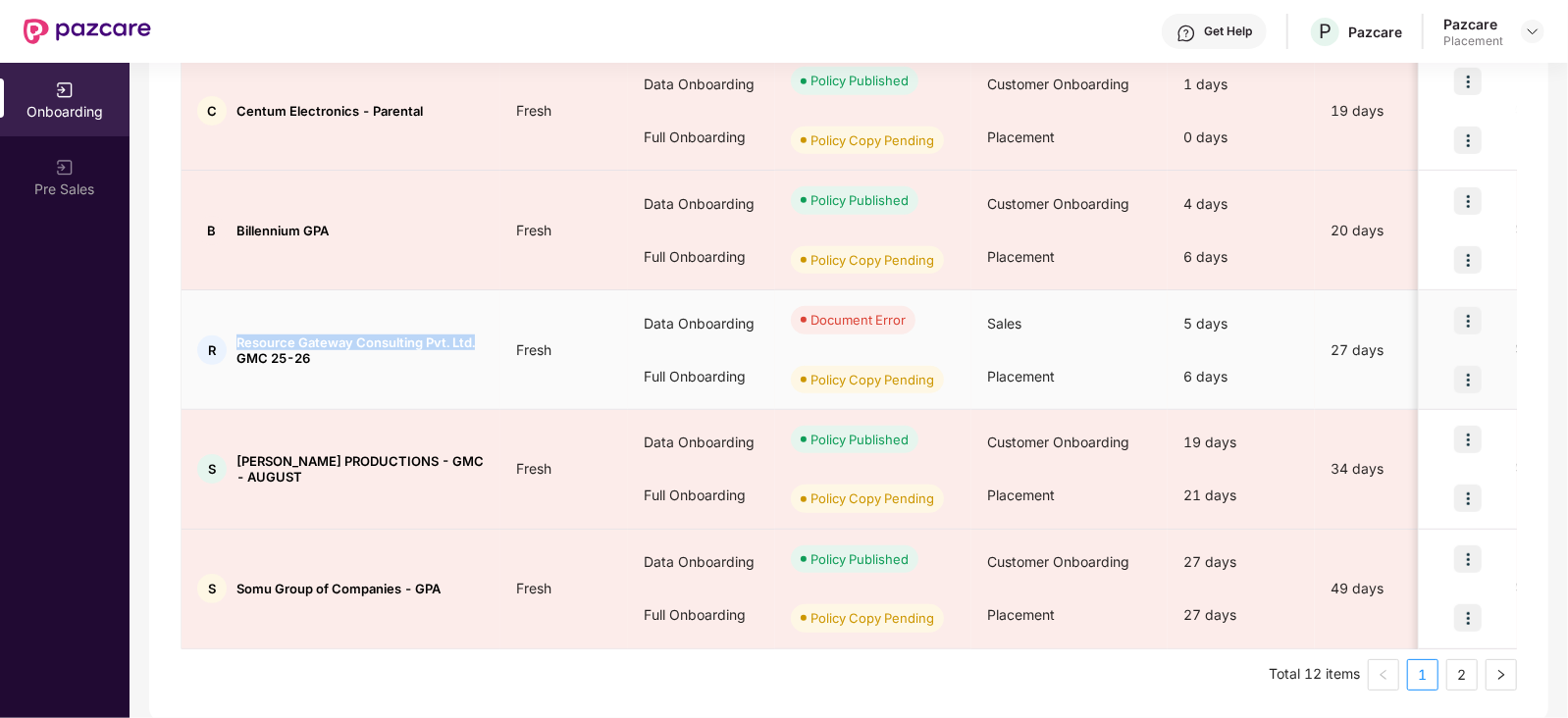
drag, startPoint x: 235, startPoint y: 335, endPoint x: 476, endPoint y: 334, distance: 241.0
click at [476, 334] on span "Resource Gateway Consulting Pvt. Ltd. GMC 25-26" at bounding box center [360, 350] width 248 height 32
copy span "Resource Gateway Consulting Pvt. Ltd."
